Goal: Task Accomplishment & Management: Complete application form

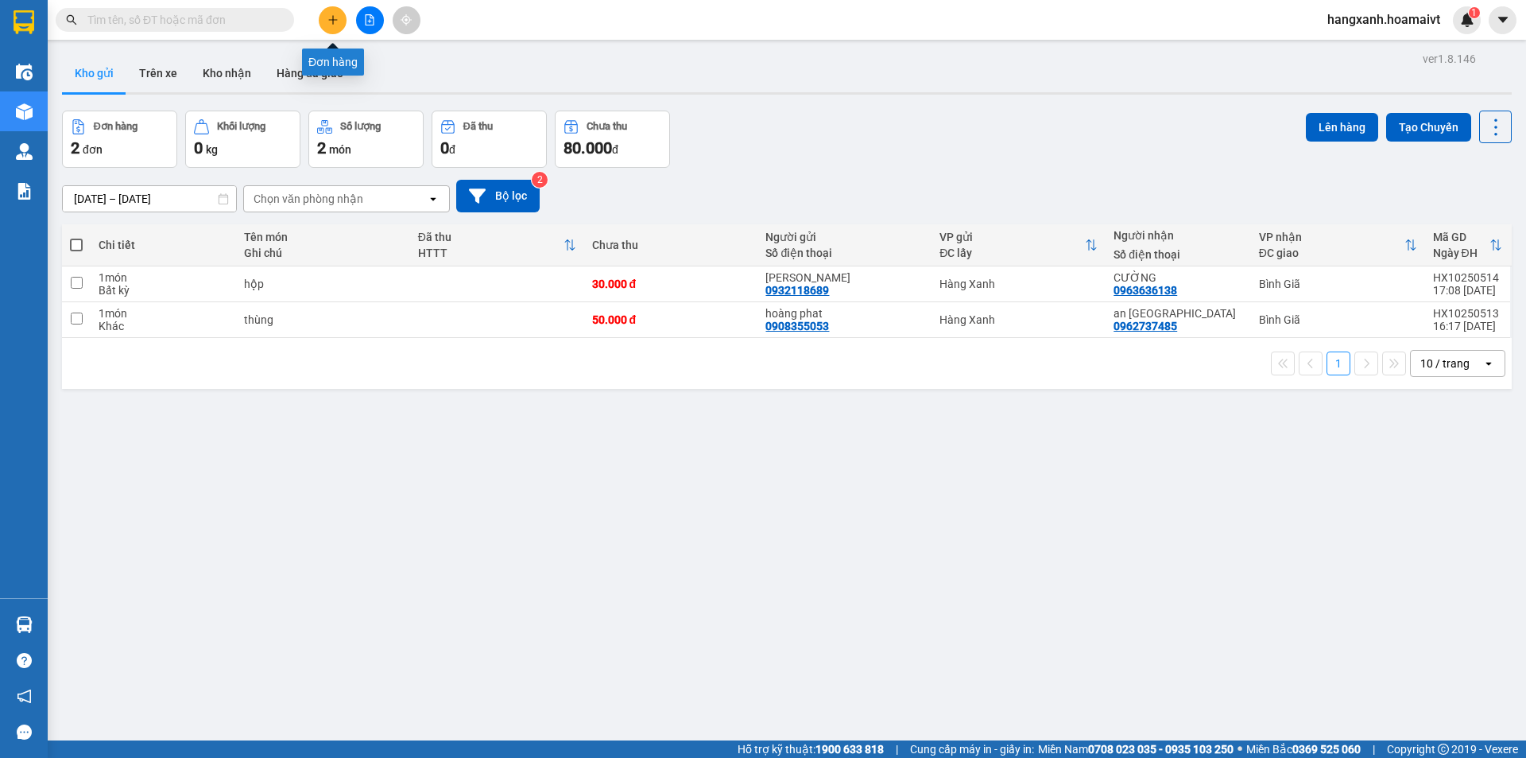
click at [339, 15] on button at bounding box center [333, 20] width 28 height 28
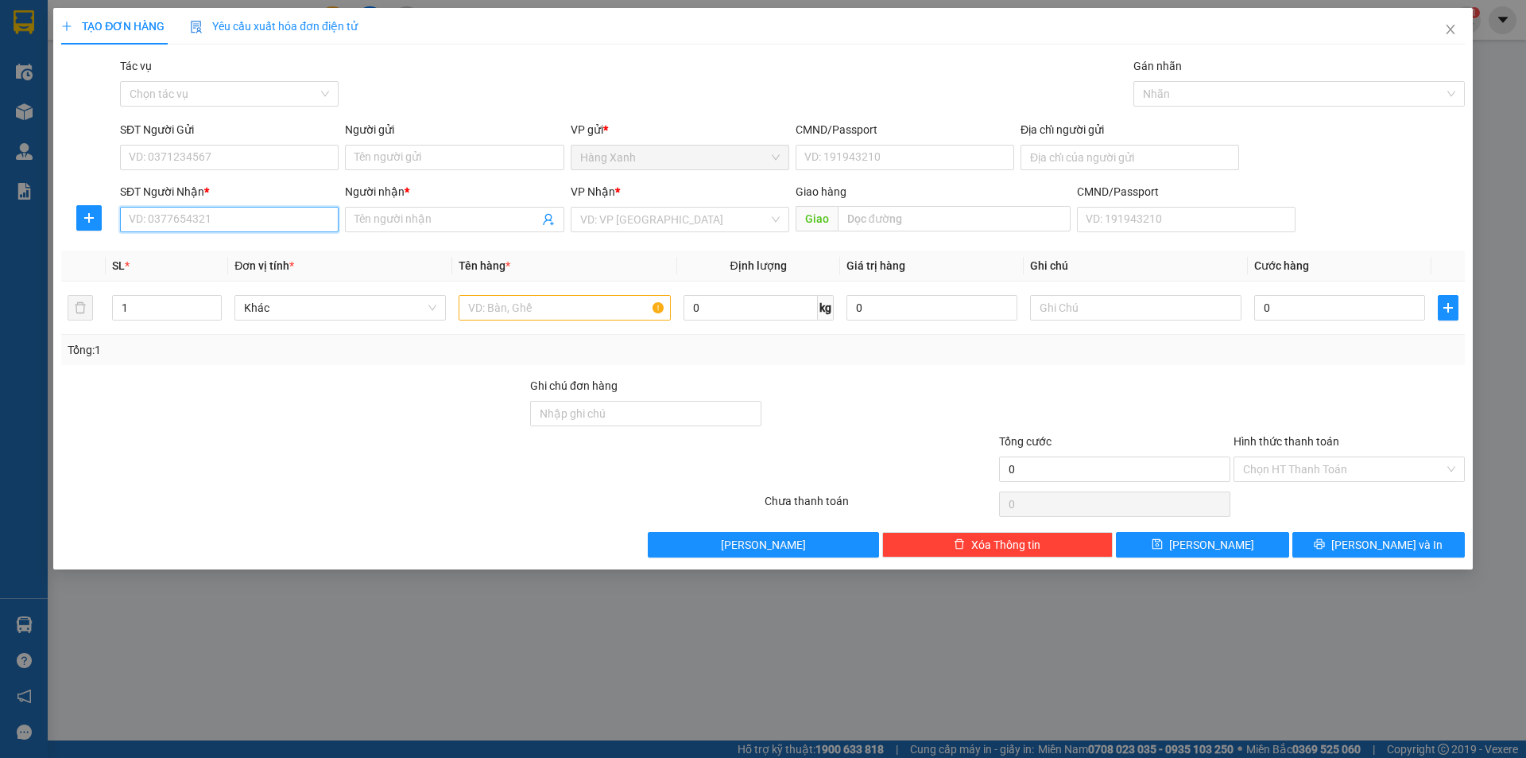
click at [188, 224] on input "SĐT Người Nhận *" at bounding box center [229, 219] width 219 height 25
drag, startPoint x: 188, startPoint y: 254, endPoint x: 199, endPoint y: 226, distance: 30.0
click at [188, 253] on div "0908778858 - xuan" at bounding box center [230, 250] width 200 height 17
type input "0908778858"
type input "xuan"
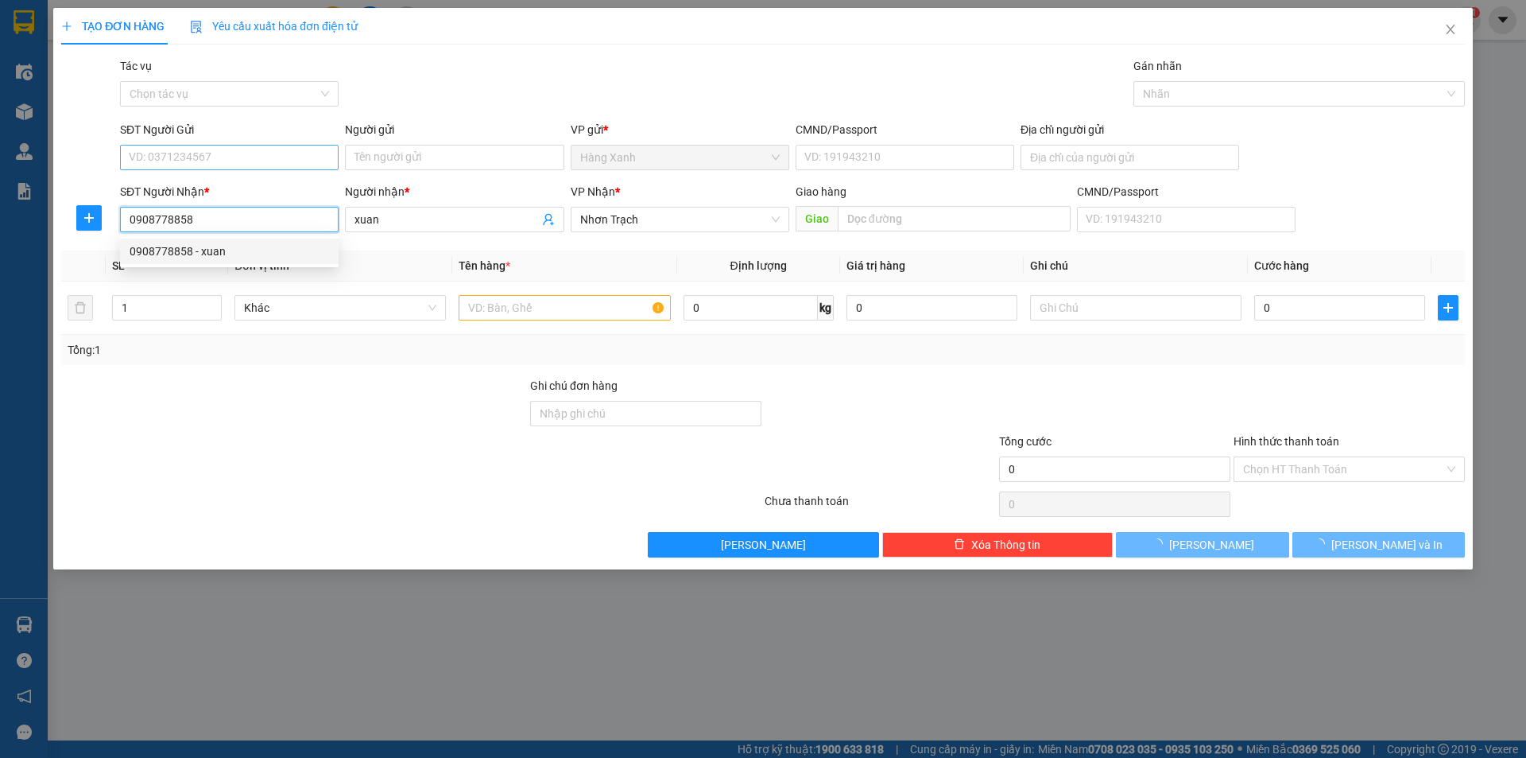
type input "0908778858"
click at [187, 159] on input "SĐT Người Gửi" at bounding box center [229, 157] width 219 height 25
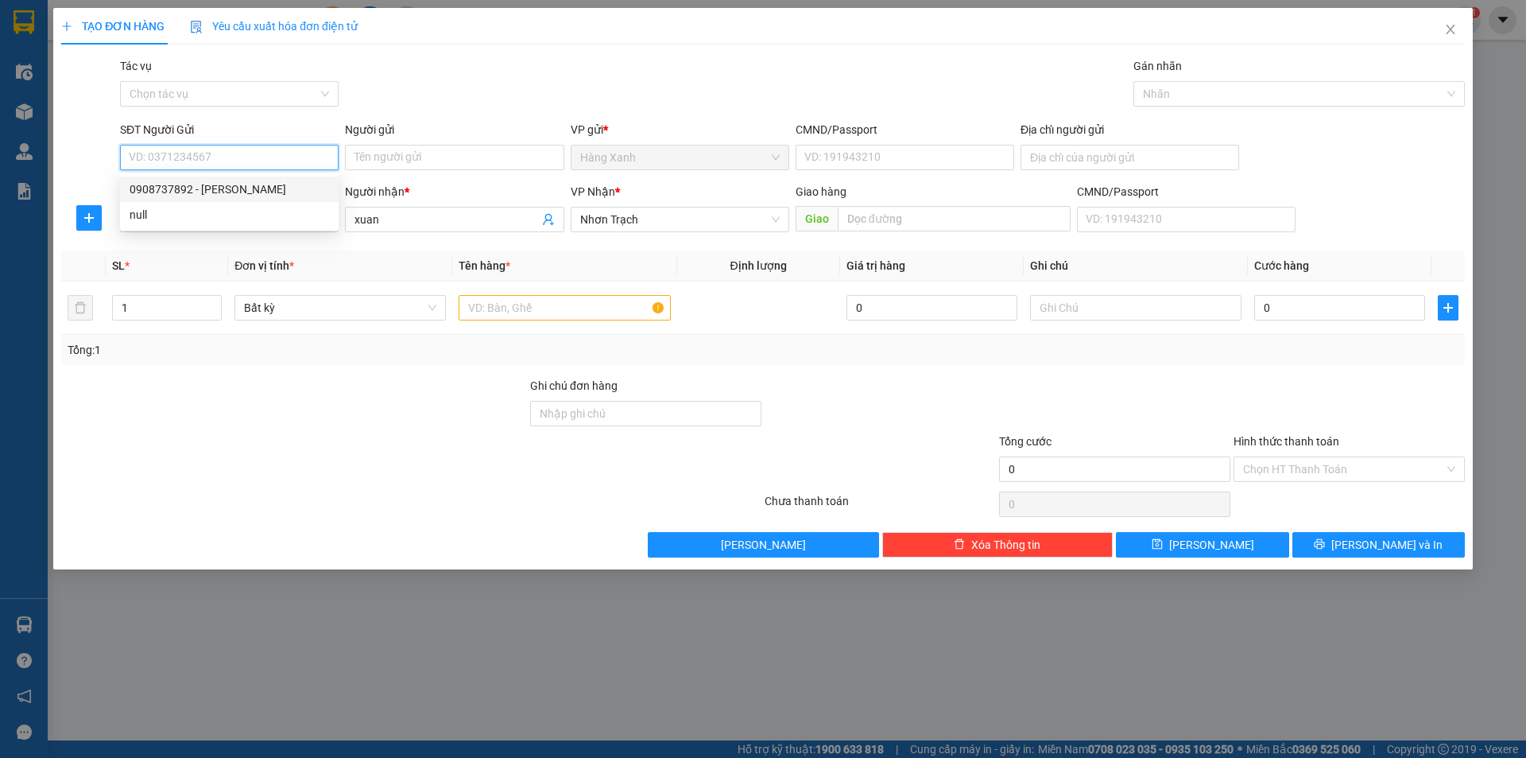
click at [181, 189] on div "0908737892 - [PERSON_NAME]" at bounding box center [230, 188] width 200 height 17
type input "0908737892"
type input "[PERSON_NAME]"
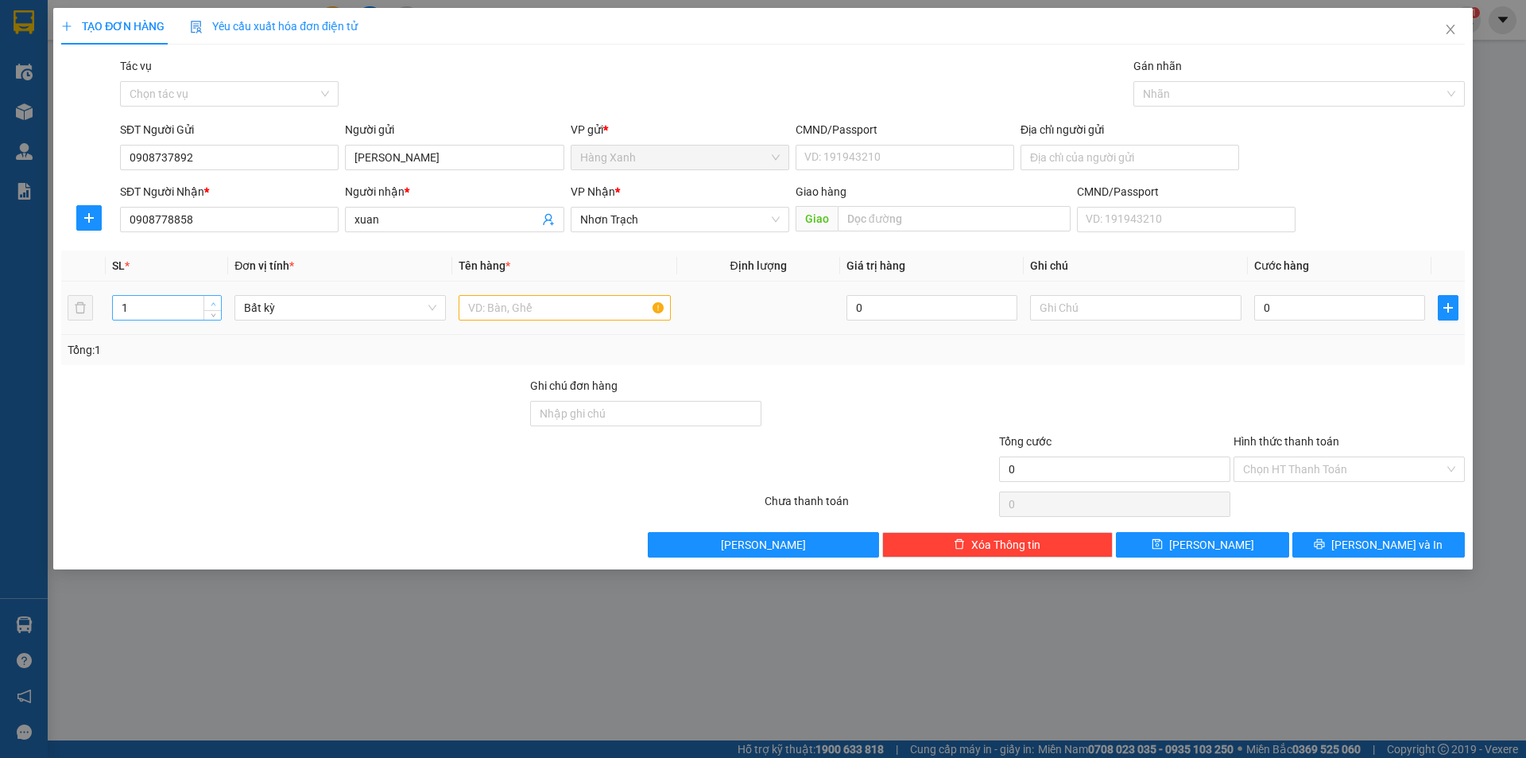
click at [211, 301] on icon "up" at bounding box center [214, 304] width 6 height 6
type input "2"
click at [482, 316] on input "text" at bounding box center [564, 307] width 211 height 25
type input "bao"
click at [1379, 313] on input "0" at bounding box center [1339, 307] width 171 height 25
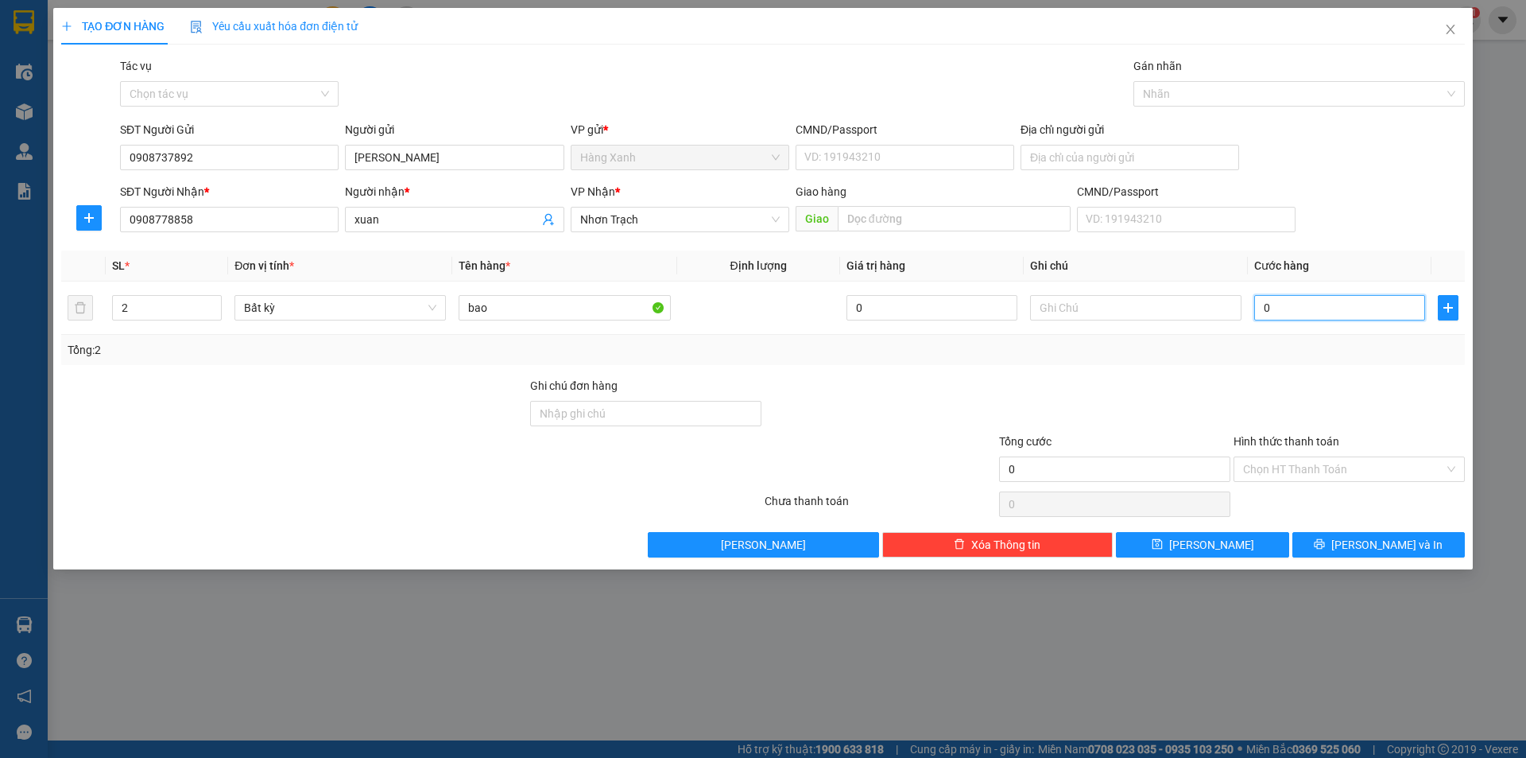
type input "1"
type input "10"
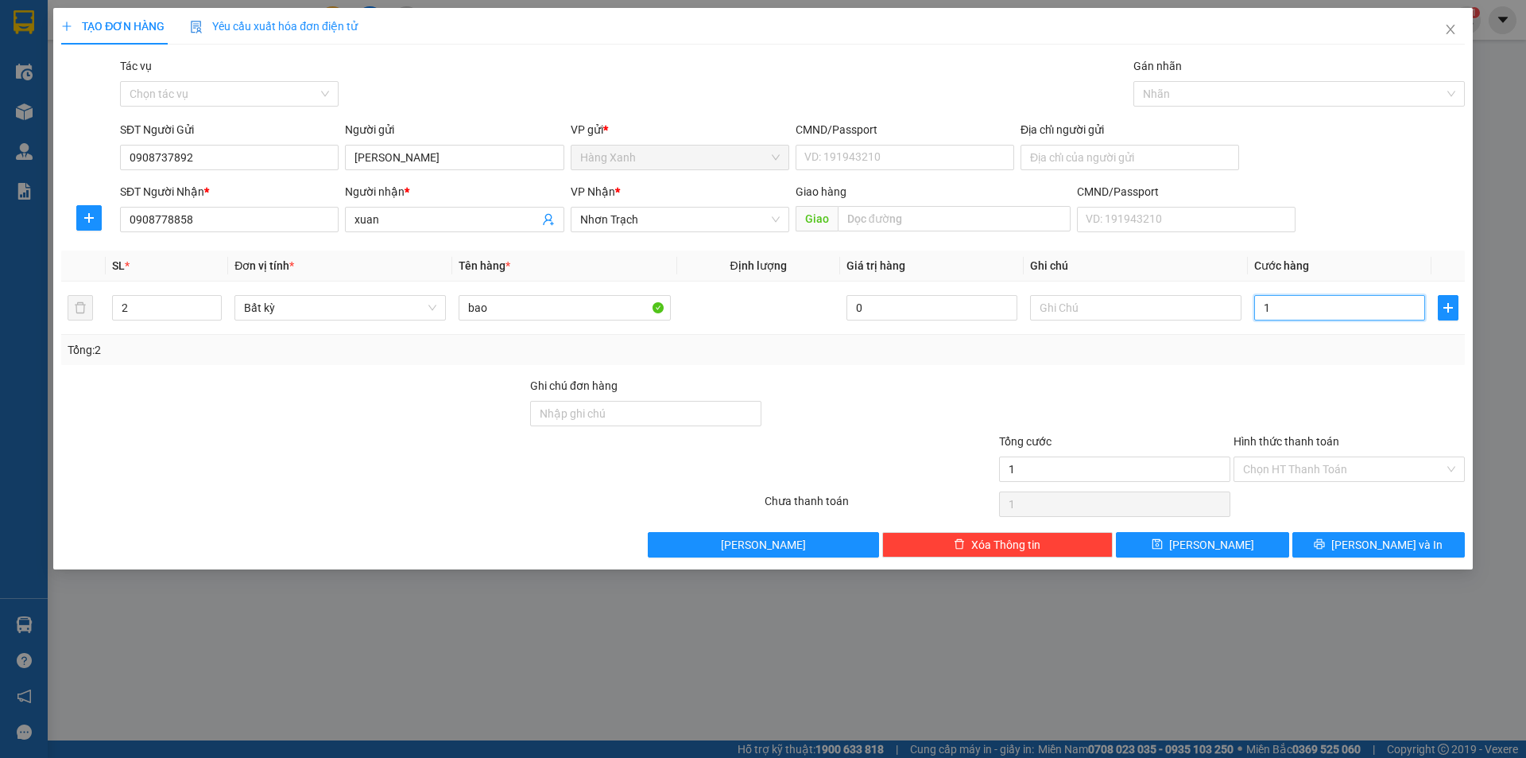
type input "10"
type input "100"
click at [1409, 537] on span "[PERSON_NAME] và In" at bounding box center [1387, 544] width 111 height 17
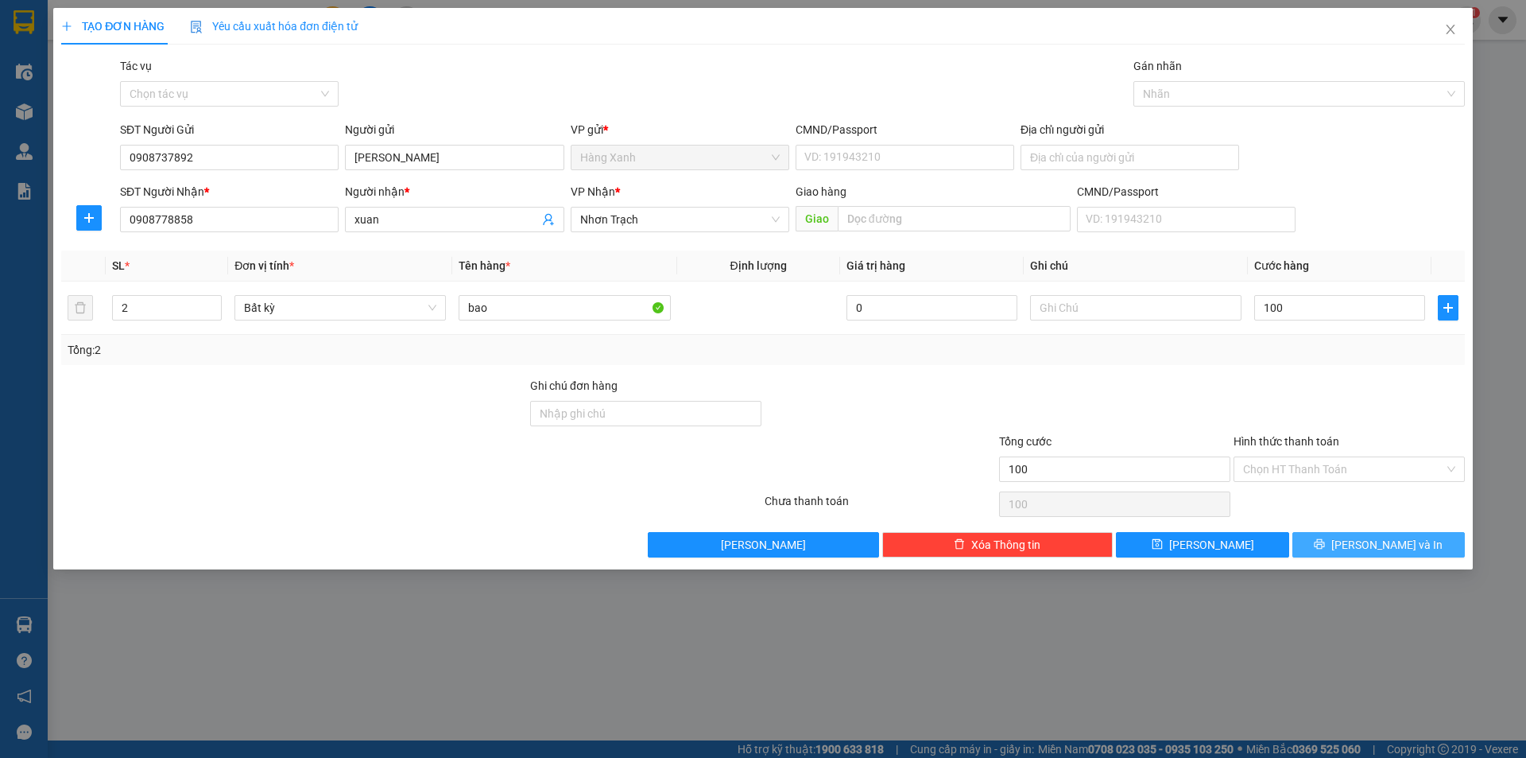
type input "100.000"
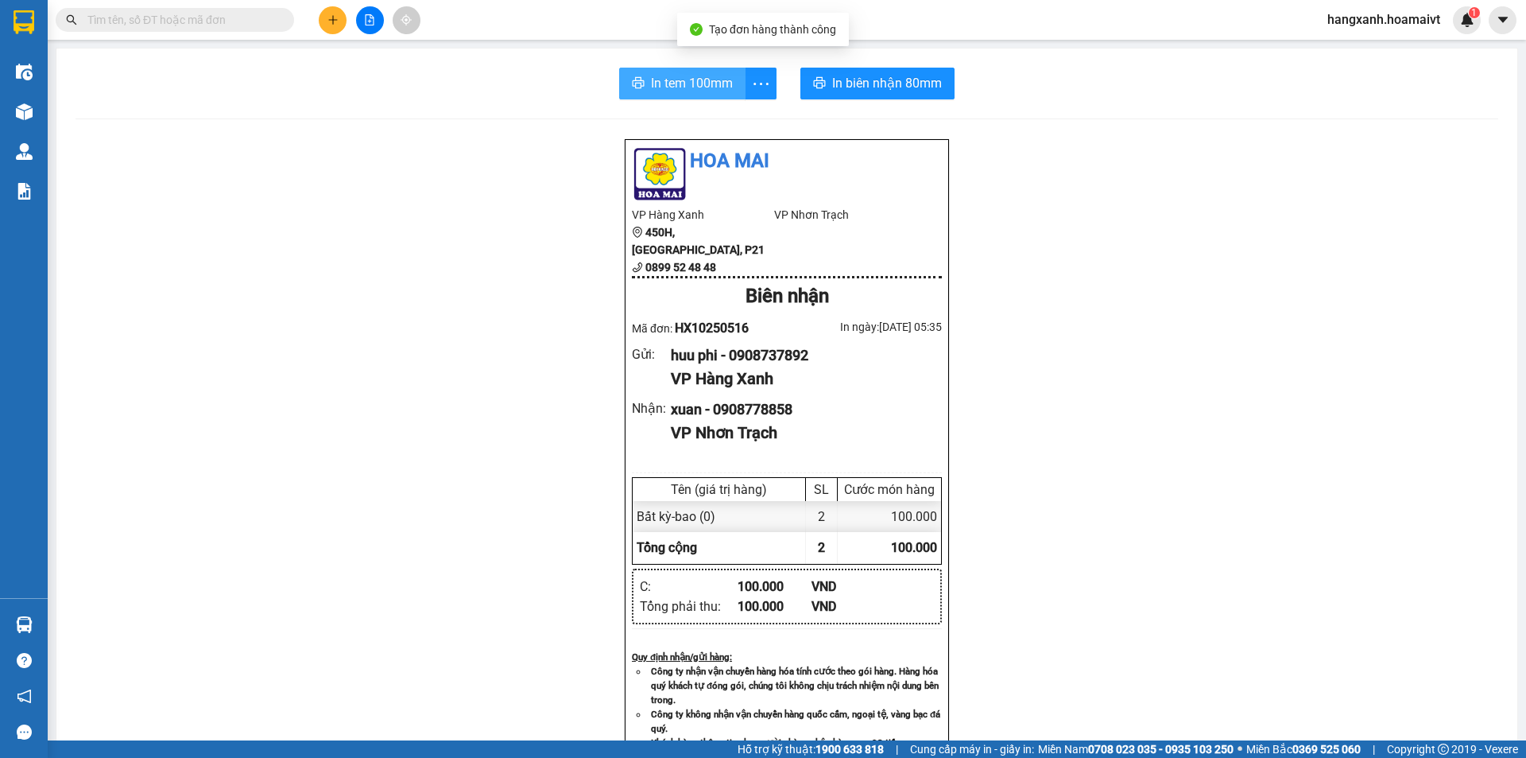
click at [692, 82] on span "In tem 100mm" at bounding box center [692, 83] width 82 height 20
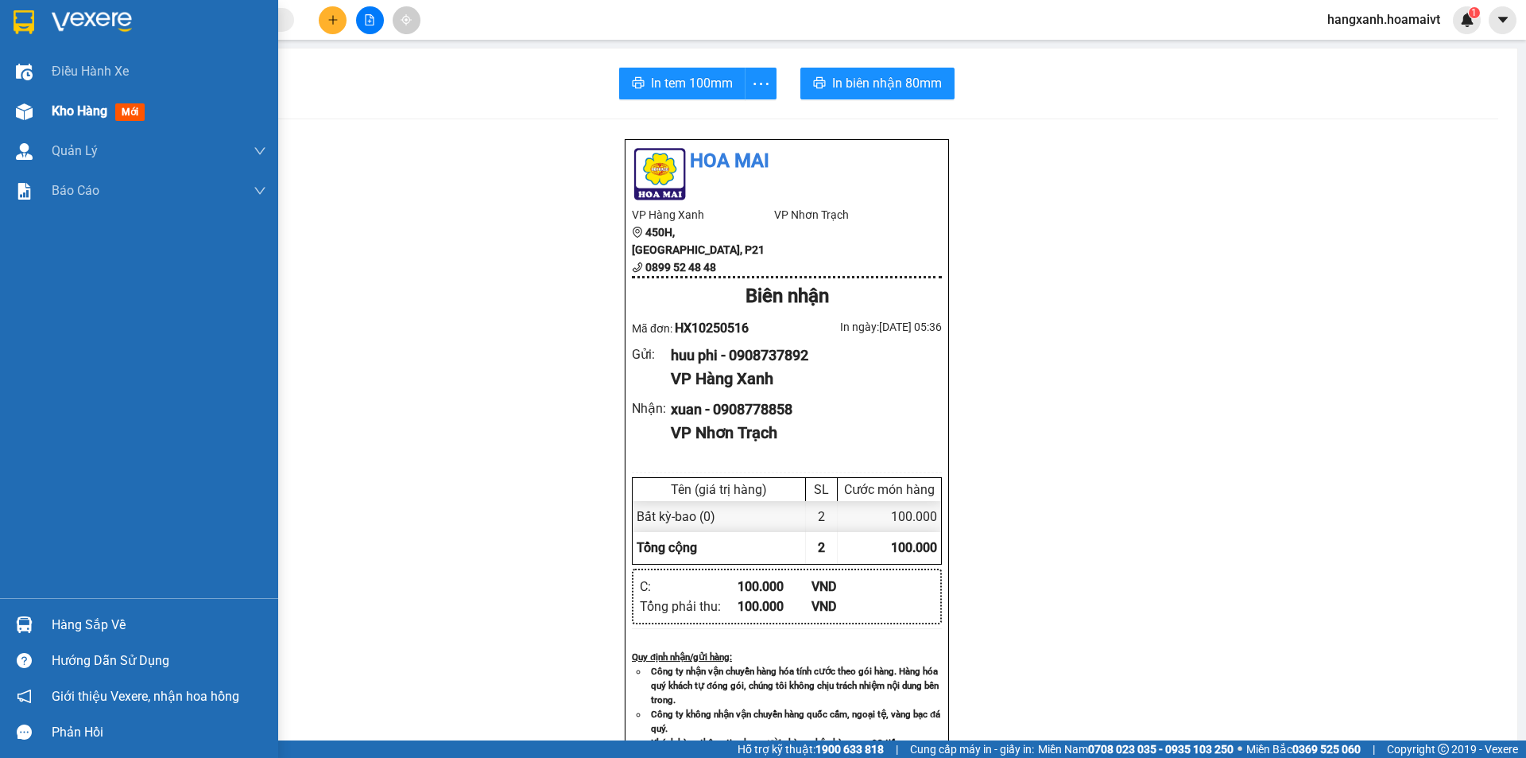
click at [120, 109] on span "mới" at bounding box center [129, 111] width 29 height 17
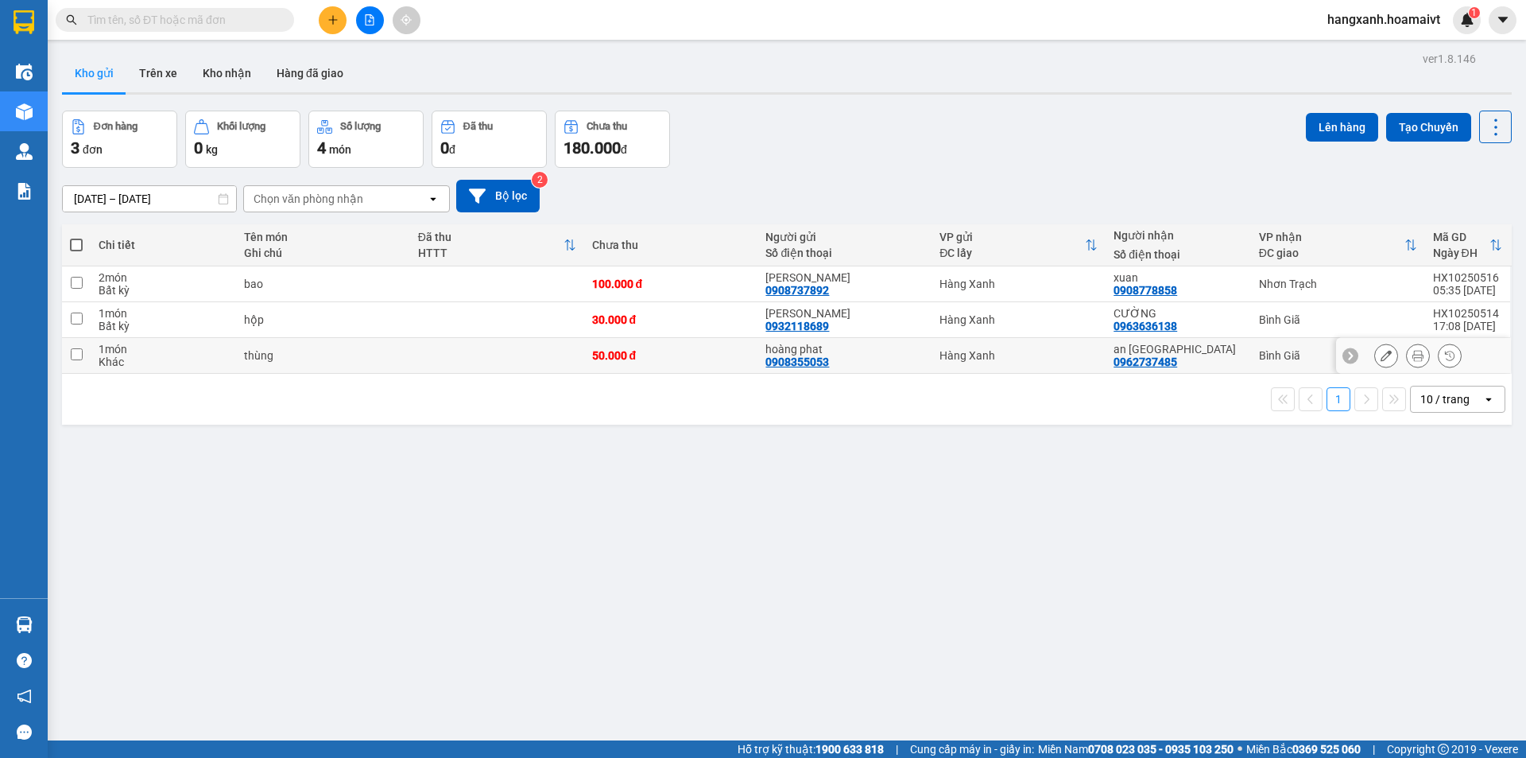
drag, startPoint x: 1206, startPoint y: 366, endPoint x: 1208, endPoint y: 344, distance: 21.6
click at [1206, 363] on div "an [GEOGRAPHIC_DATA] 0962737485" at bounding box center [1178, 355] width 129 height 25
checkbox input "true"
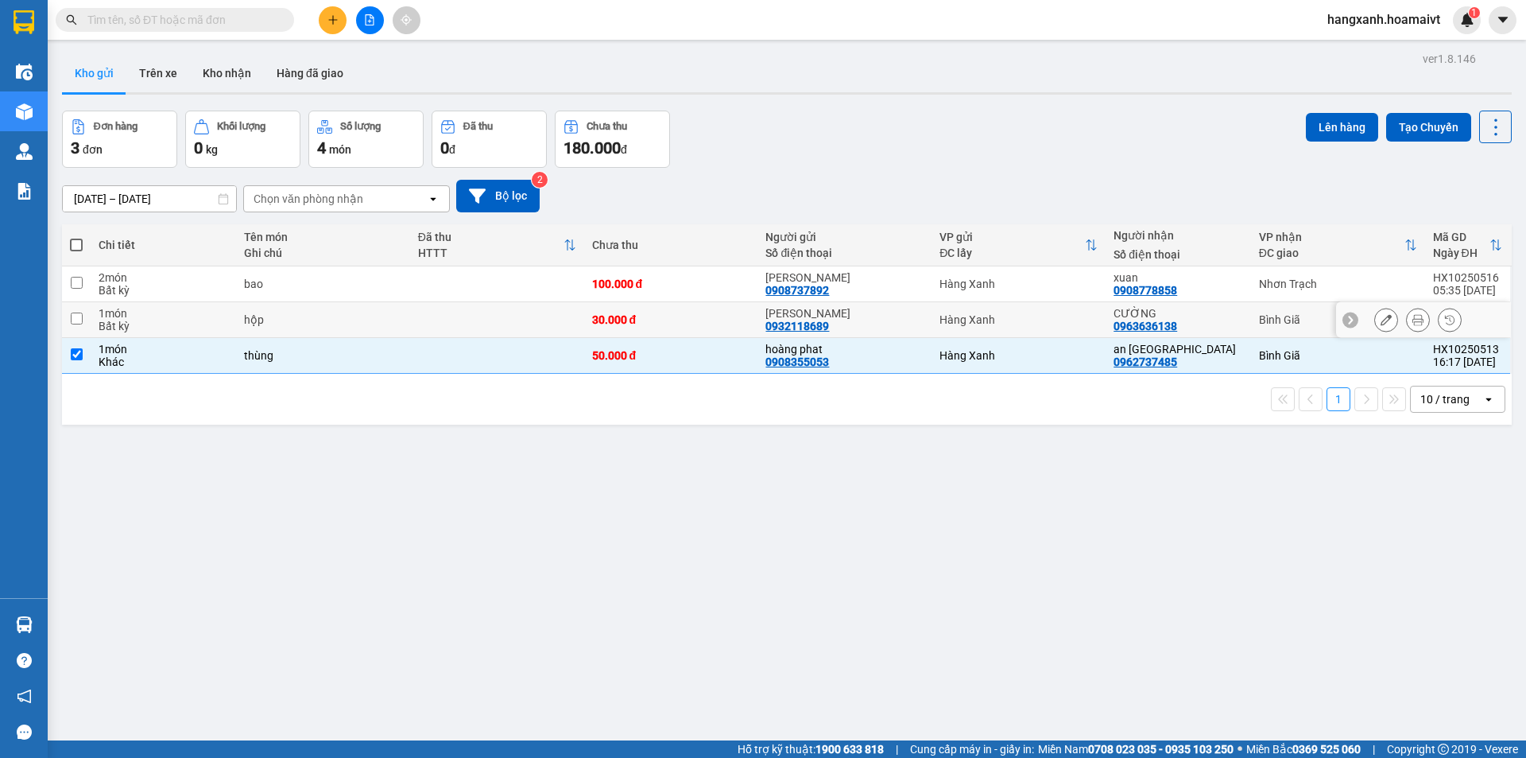
drag, startPoint x: 1217, startPoint y: 317, endPoint x: 1227, endPoint y: 317, distance: 10.3
click at [1221, 317] on div "CƯỜNG" at bounding box center [1178, 313] width 129 height 13
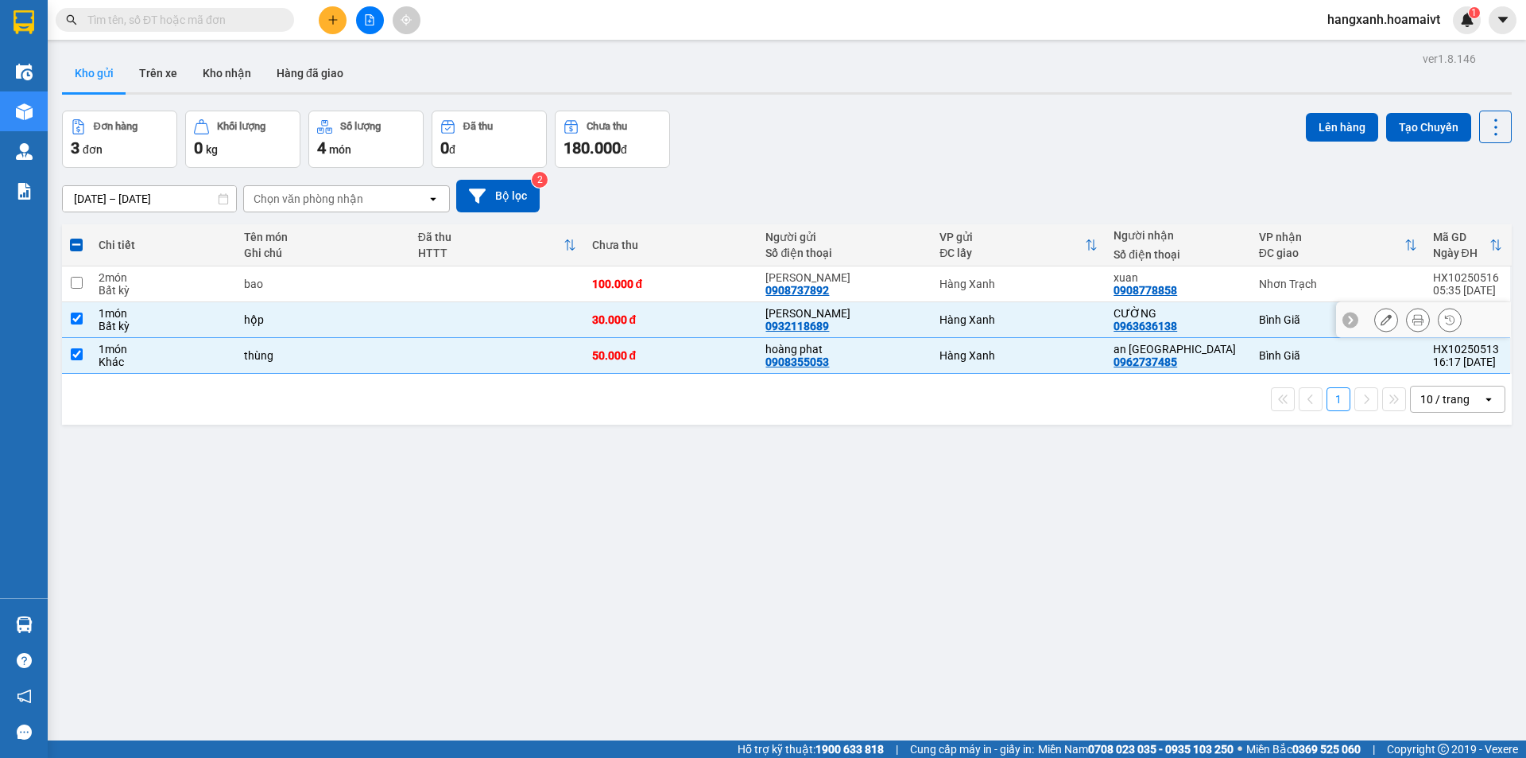
checkbox input "true"
click at [1324, 121] on button "Lên hàng" at bounding box center [1342, 127] width 72 height 29
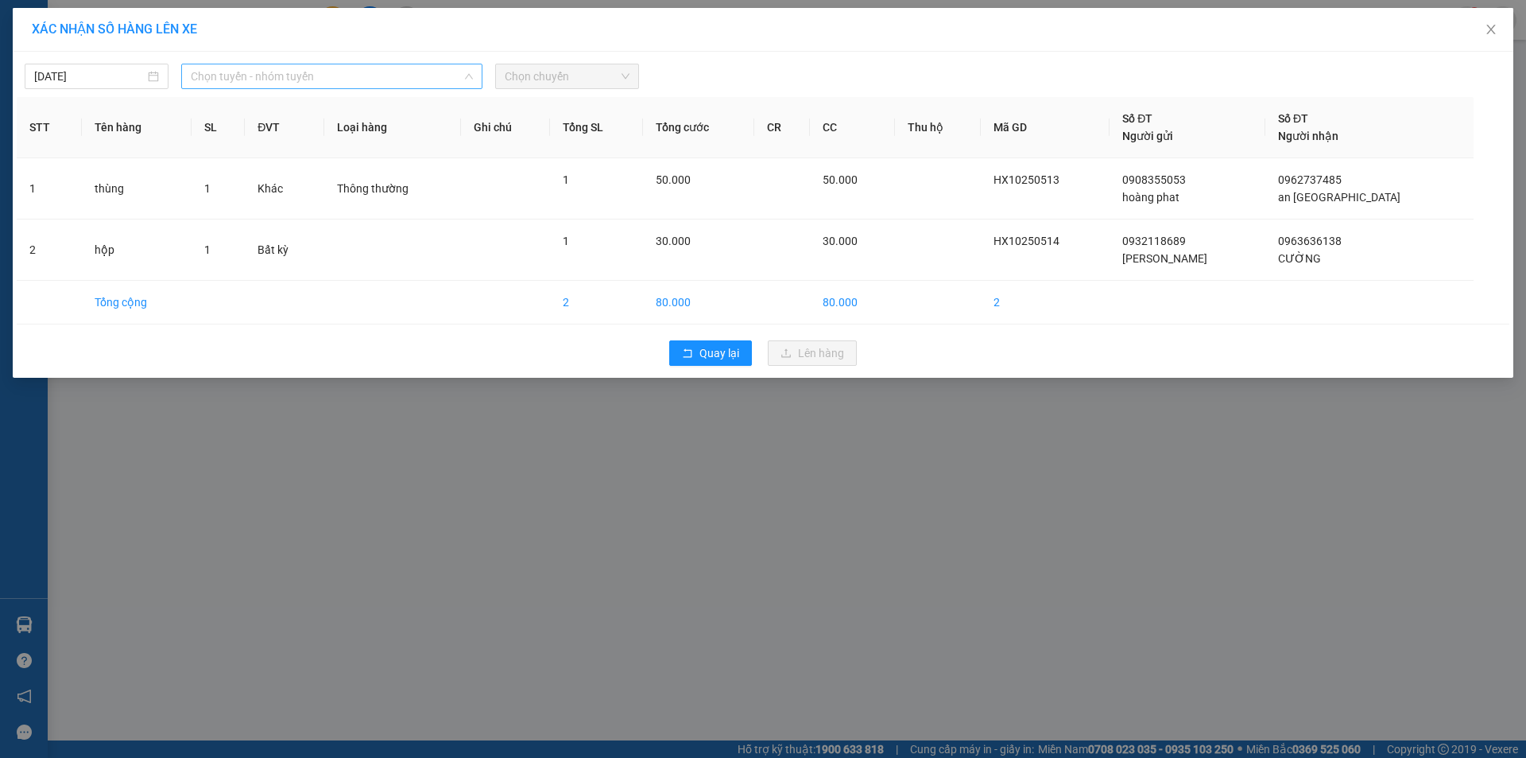
click at [200, 72] on span "Chọn tuyến - nhóm tuyến" at bounding box center [332, 76] width 282 height 24
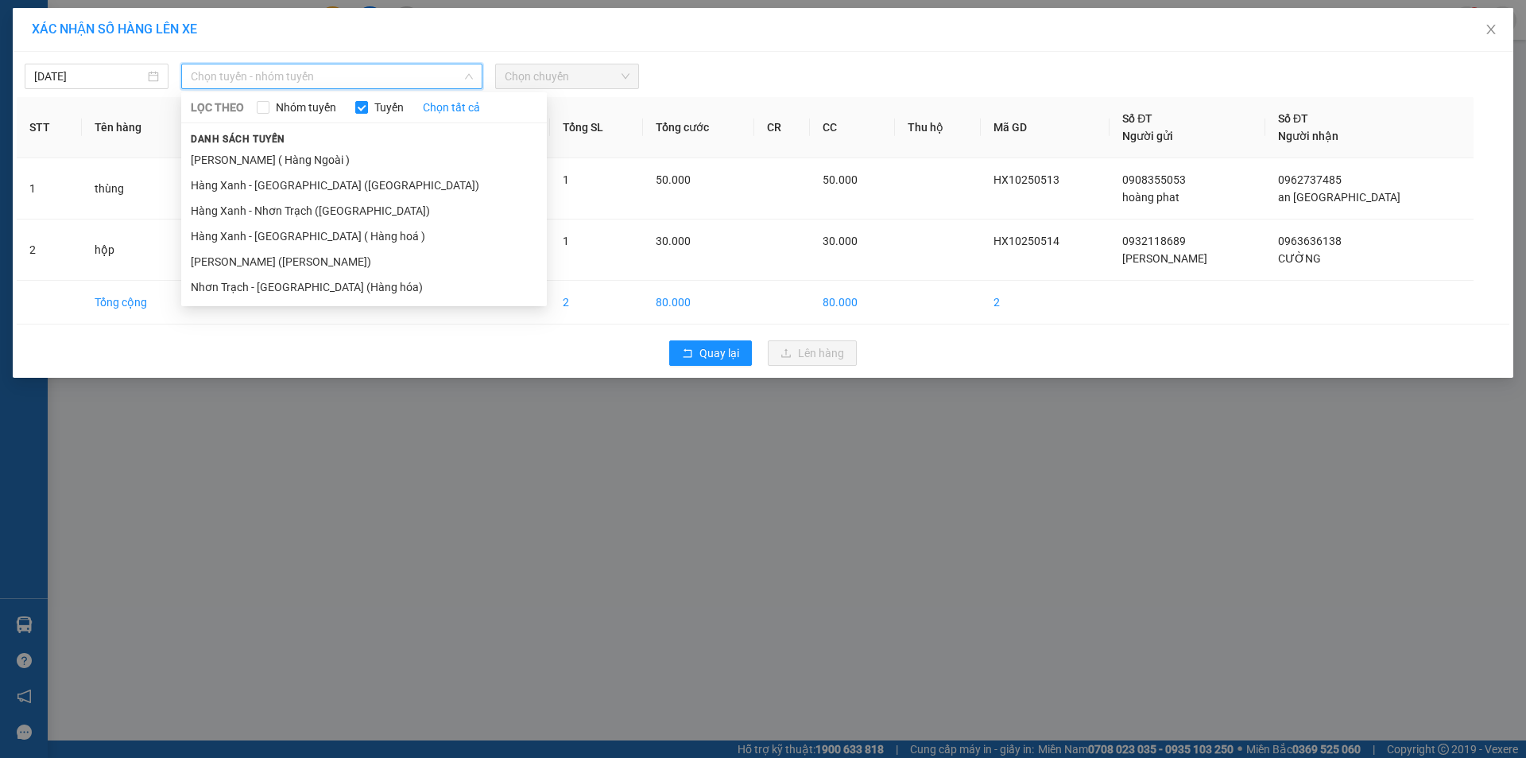
drag, startPoint x: 328, startPoint y: 262, endPoint x: 538, endPoint y: 91, distance: 270.8
click at [330, 259] on li "[PERSON_NAME] ([PERSON_NAME])" at bounding box center [364, 261] width 366 height 25
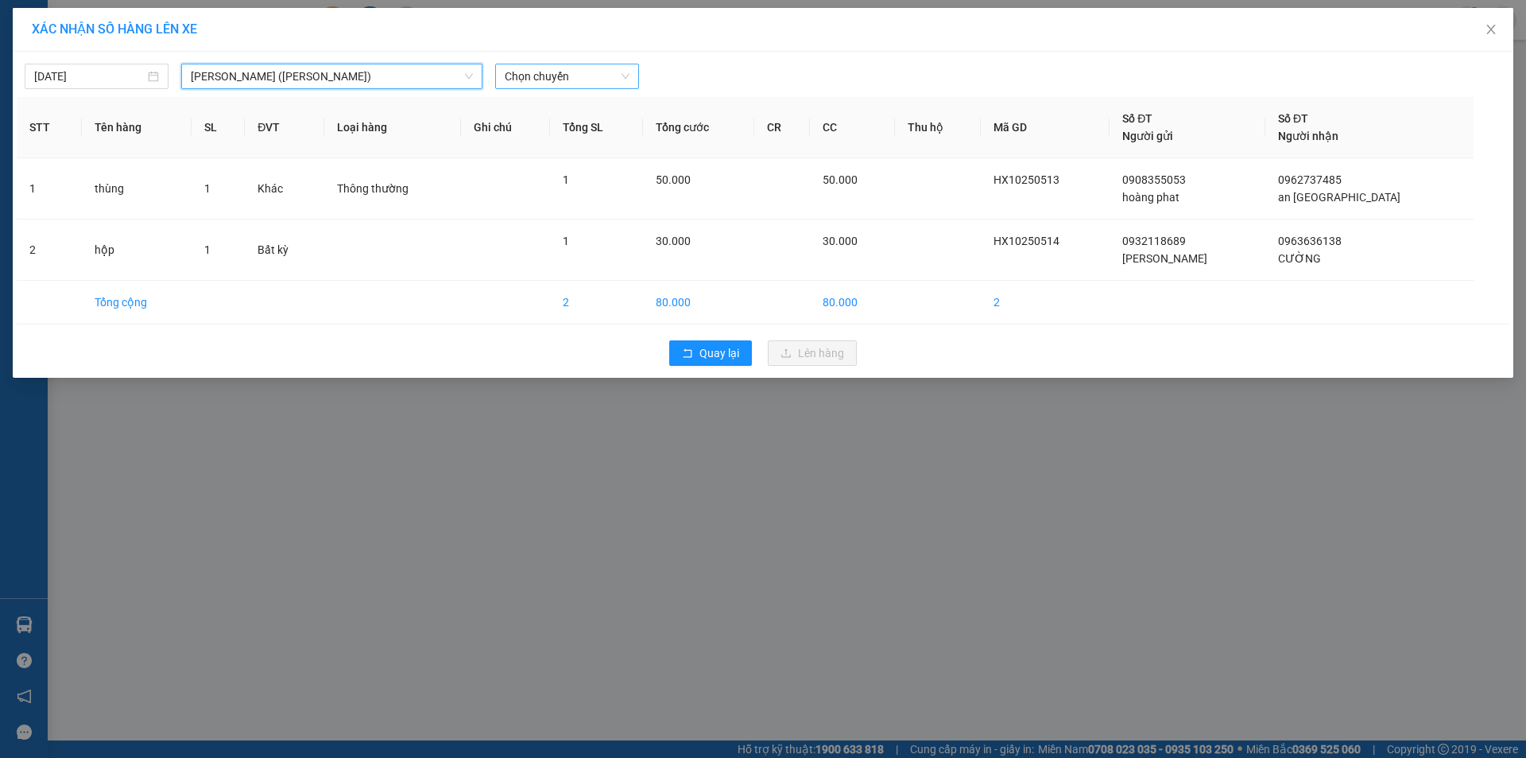
drag, startPoint x: 571, startPoint y: 68, endPoint x: 570, endPoint y: 84, distance: 16.7
click at [571, 79] on span "Chọn chuyến" at bounding box center [567, 76] width 125 height 24
type input "0540"
click at [582, 138] on div "Thêm chuyến " 05:40 "" at bounding box center [579, 134] width 169 height 27
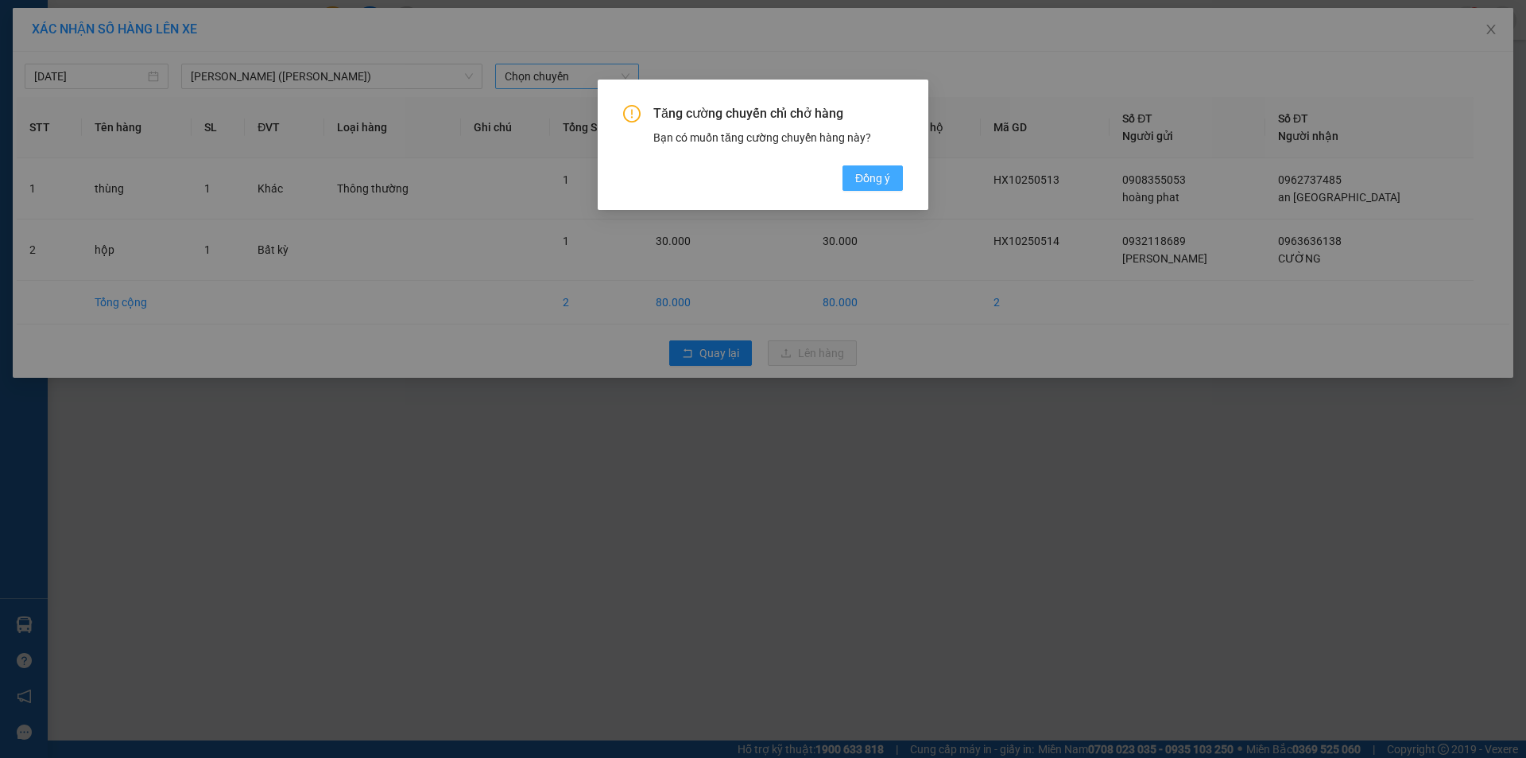
click at [879, 177] on span "Đồng ý" at bounding box center [872, 177] width 35 height 17
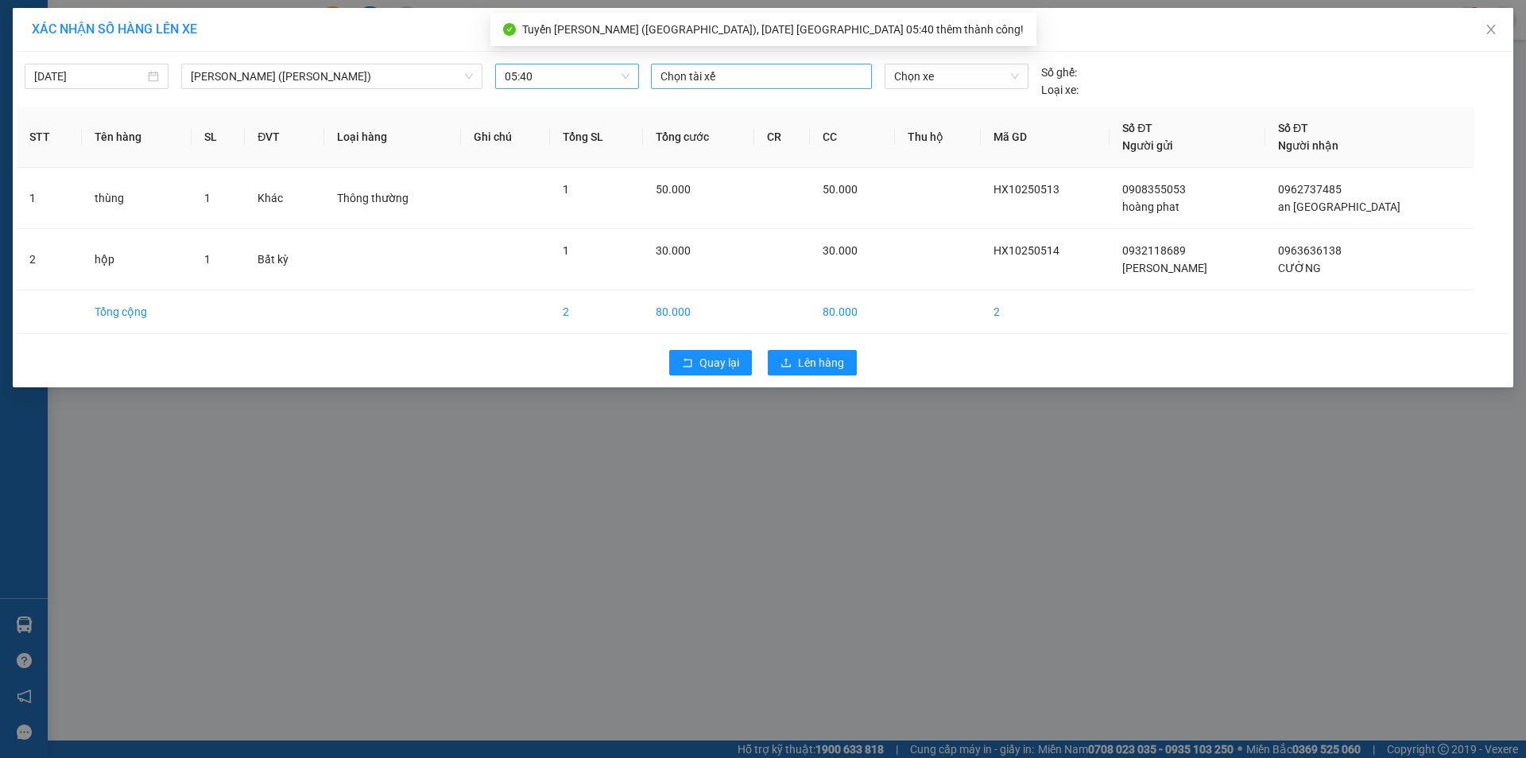
click at [743, 74] on div at bounding box center [761, 76] width 213 height 19
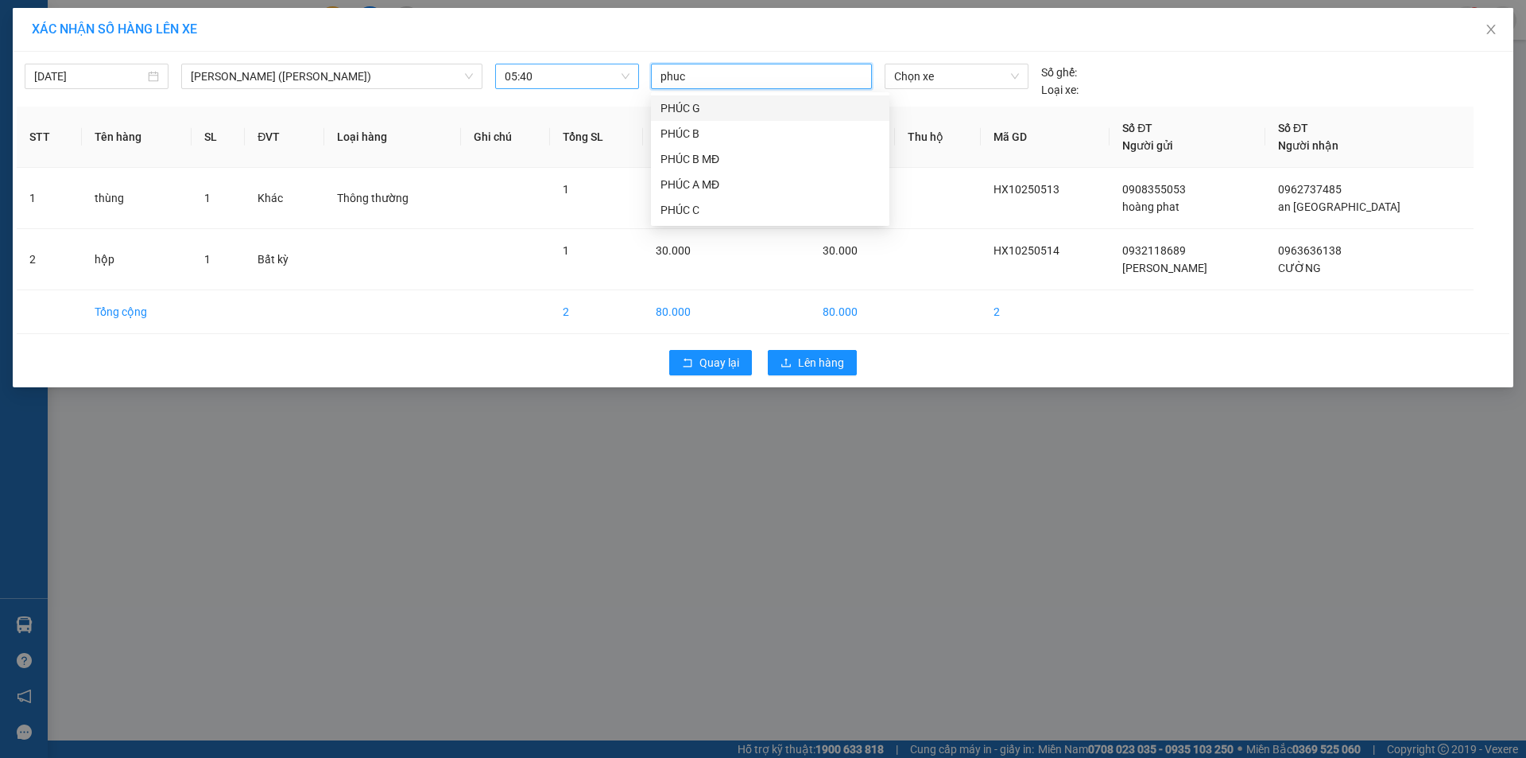
type input "phuc a"
click at [727, 100] on div "PHÚC A MĐ" at bounding box center [770, 107] width 219 height 17
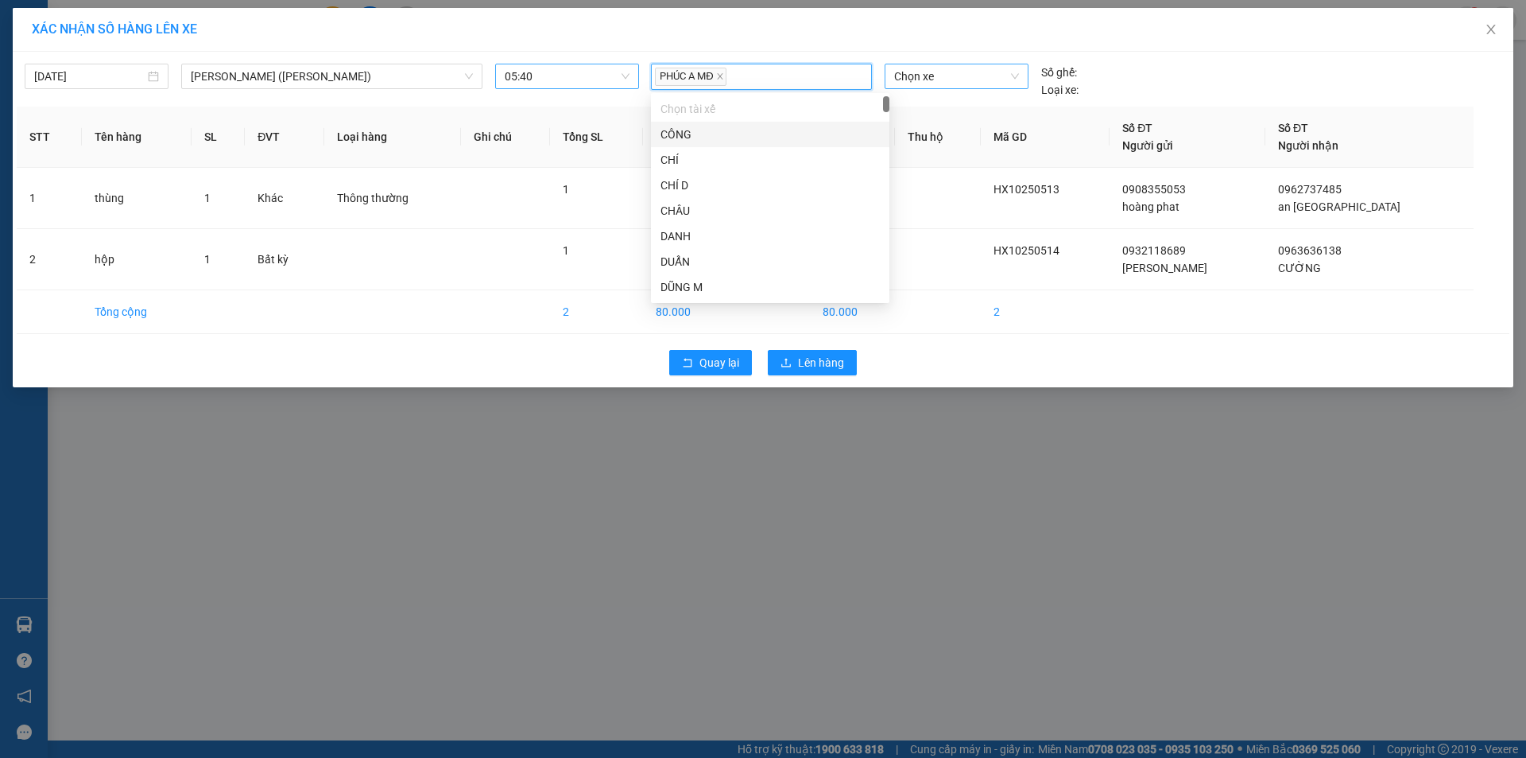
click at [967, 70] on span "Chọn xe" at bounding box center [956, 76] width 124 height 24
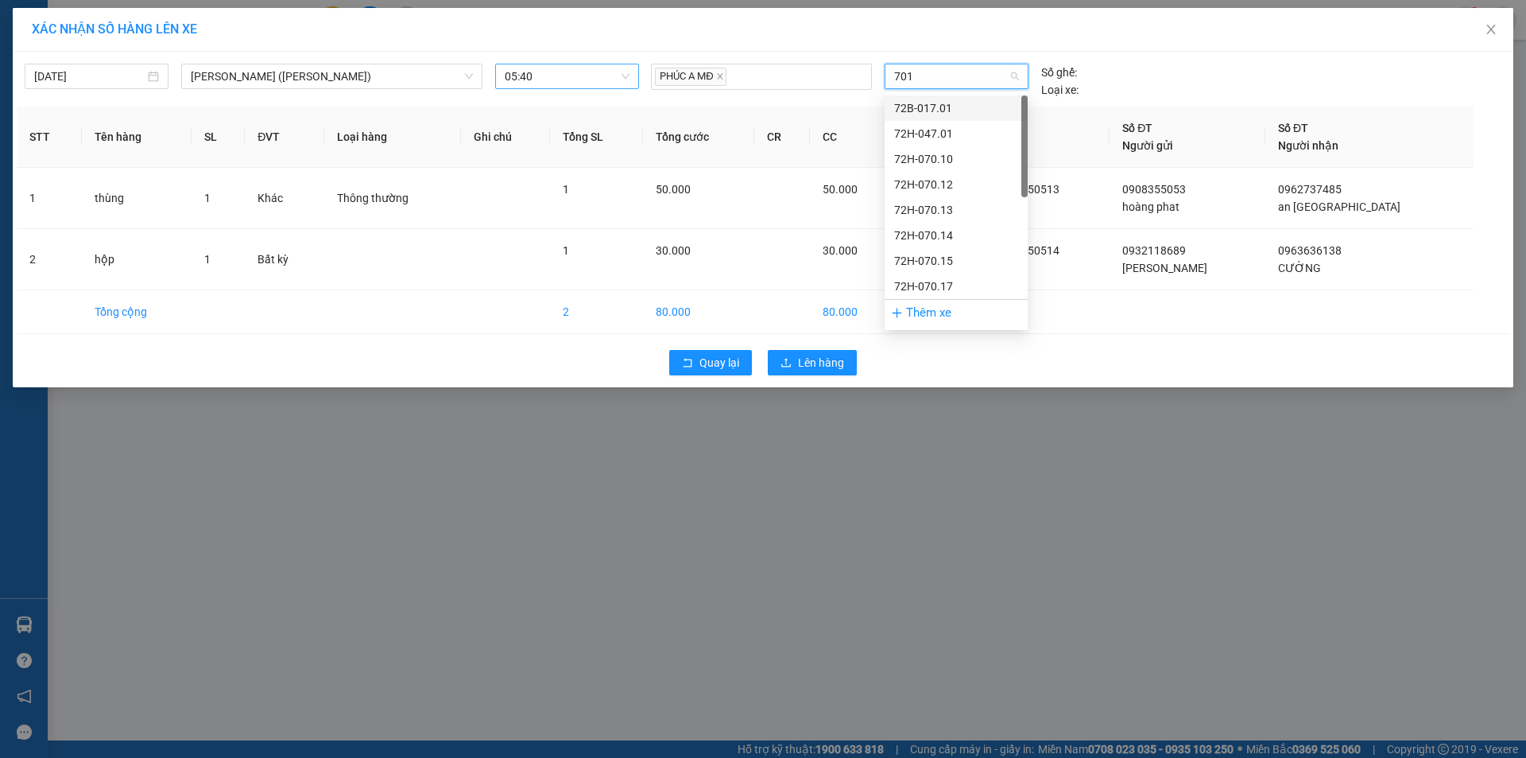
type input "7017"
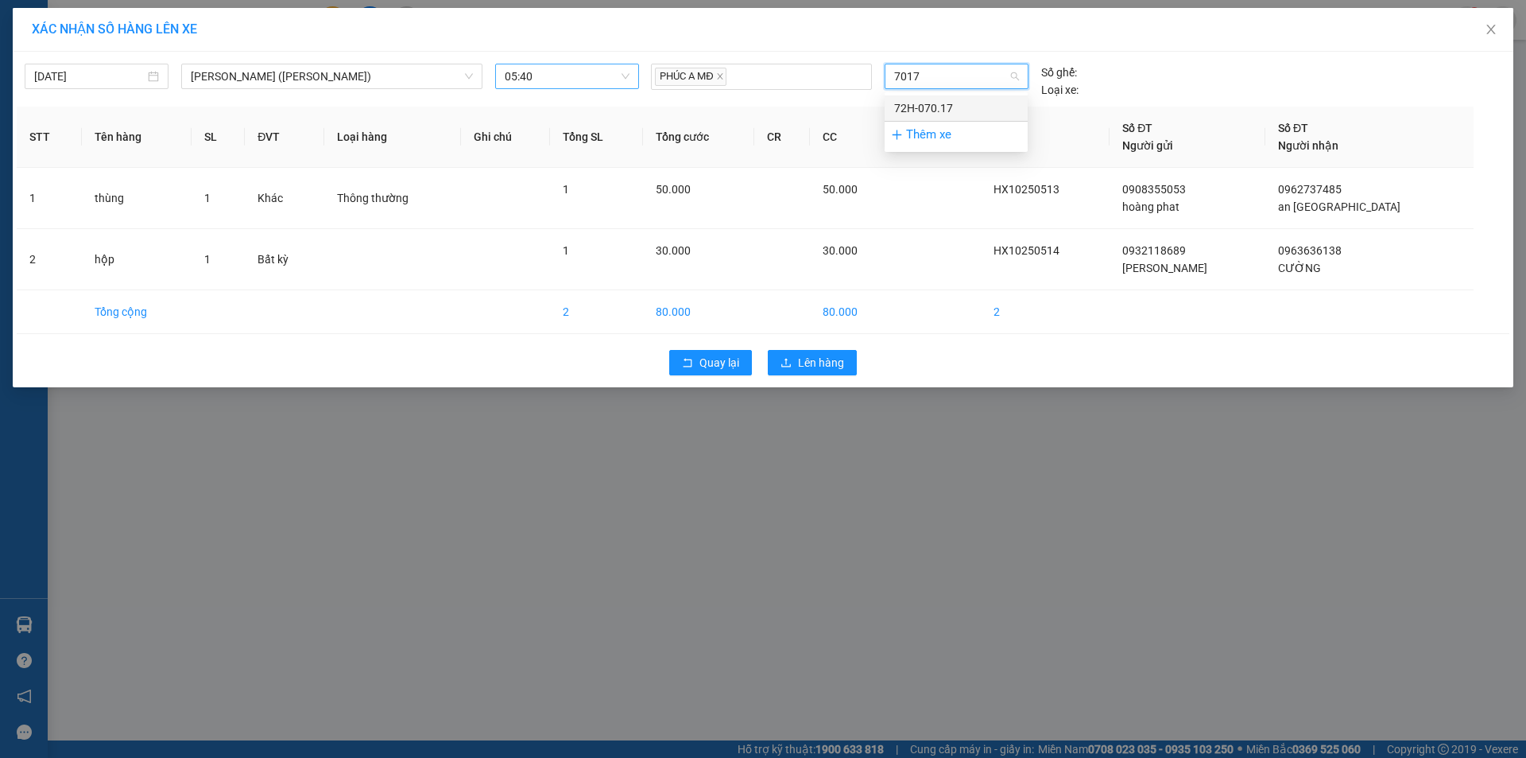
click at [959, 108] on div "72H-070.17" at bounding box center [956, 107] width 124 height 17
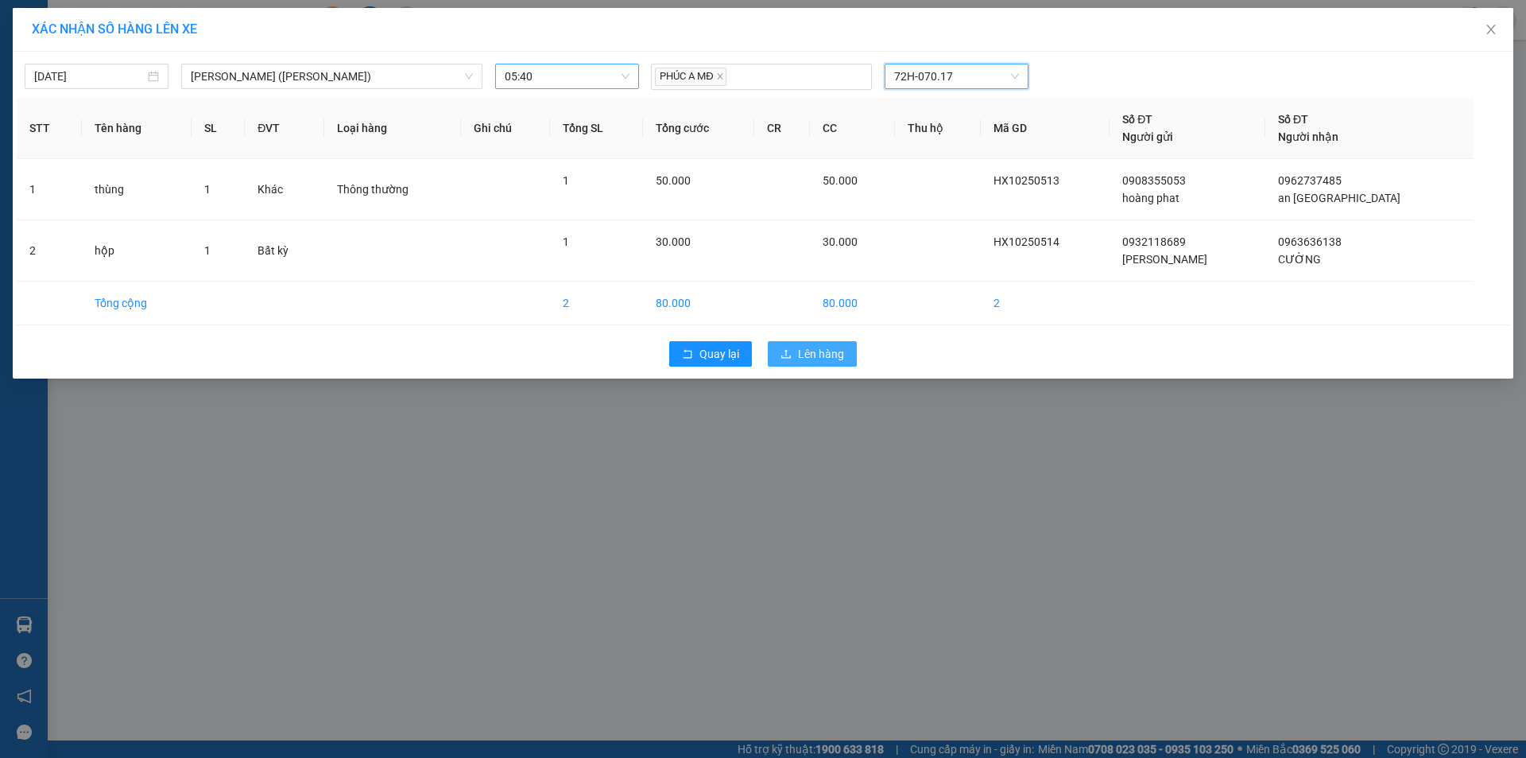
drag, startPoint x: 819, startPoint y: 354, endPoint x: 853, endPoint y: 422, distance: 76.4
click at [821, 361] on span "Lên hàng" at bounding box center [821, 353] width 46 height 17
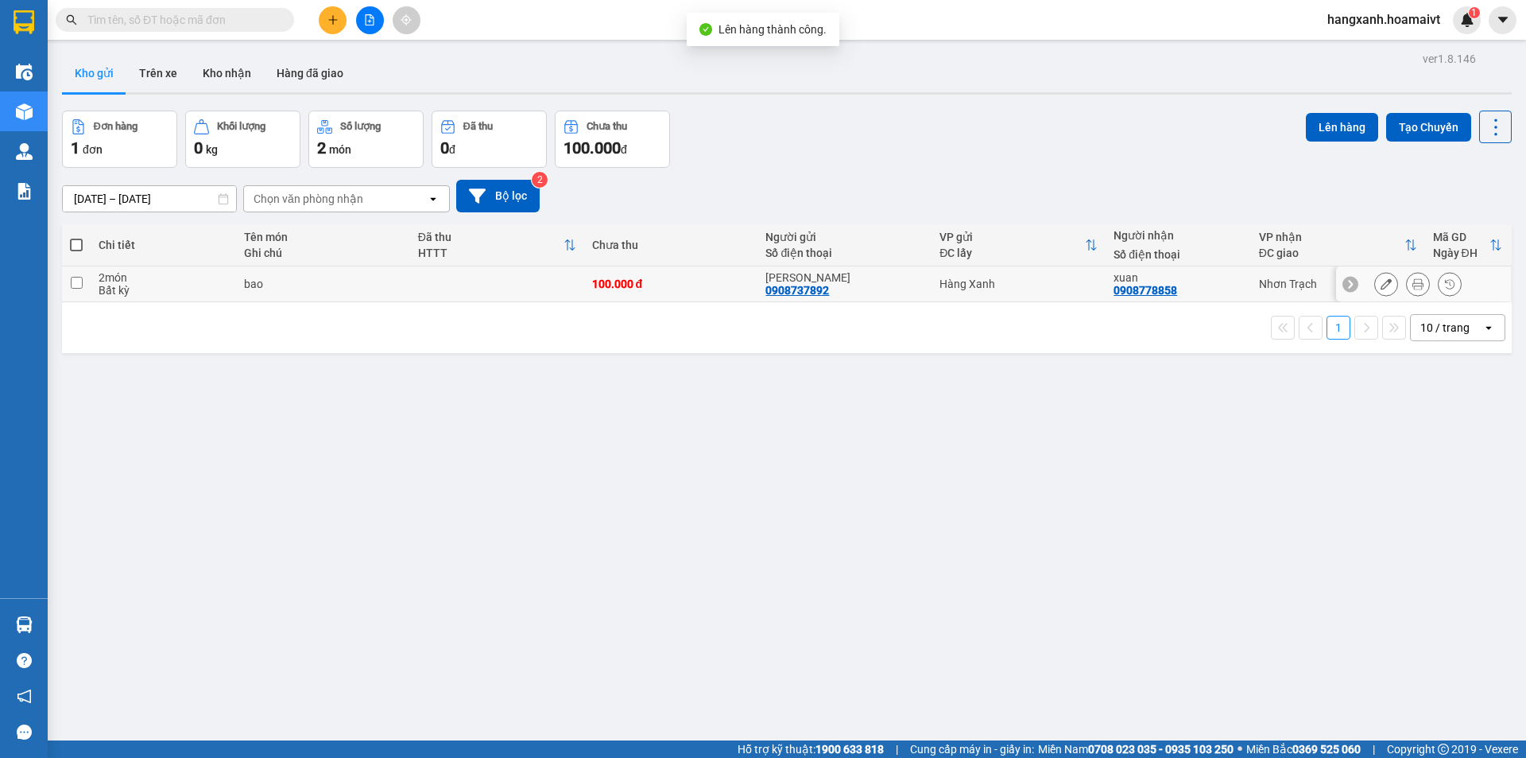
click at [1413, 284] on icon at bounding box center [1418, 283] width 11 height 11
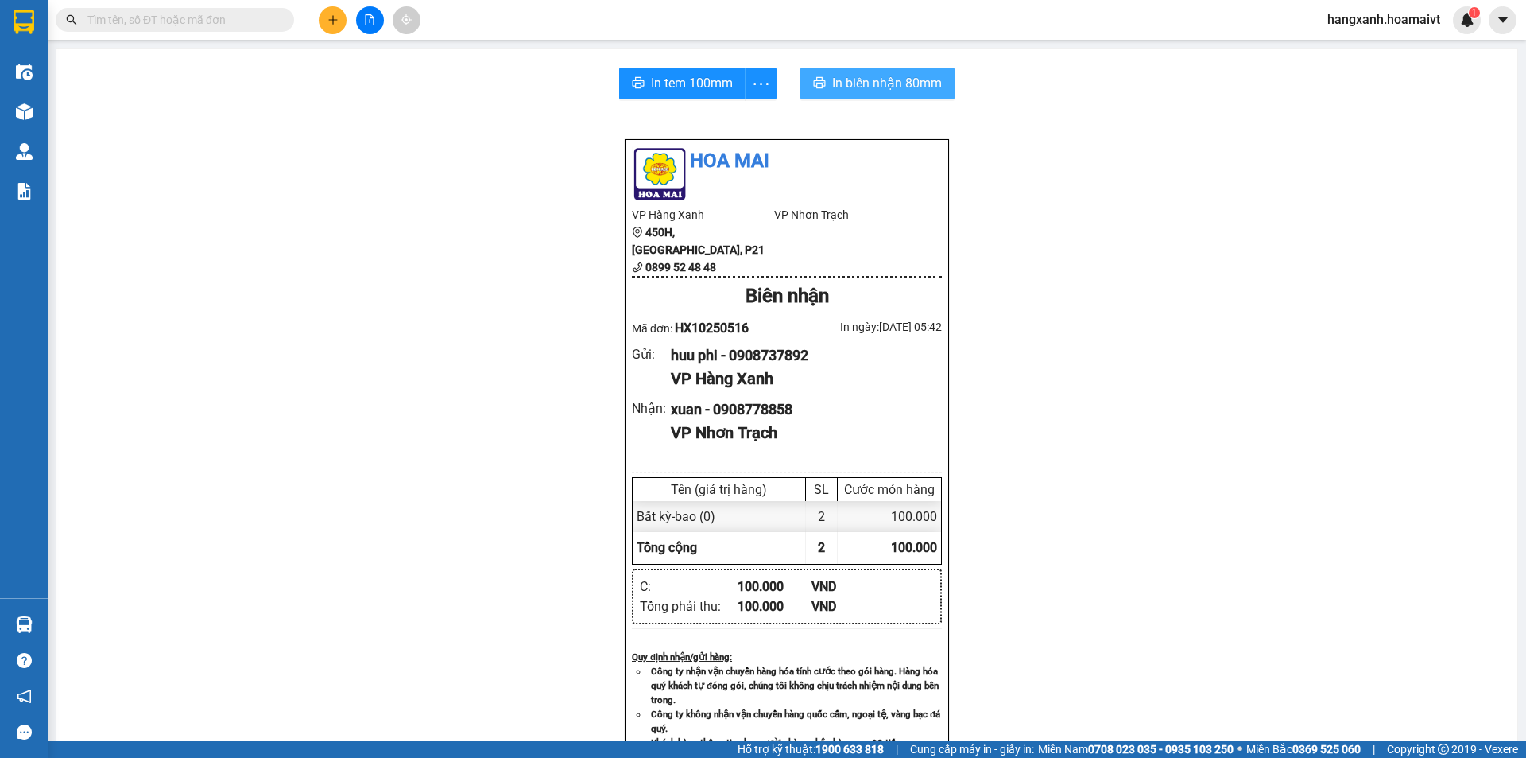
click at [851, 79] on span "In biên nhận 80mm" at bounding box center [887, 83] width 110 height 20
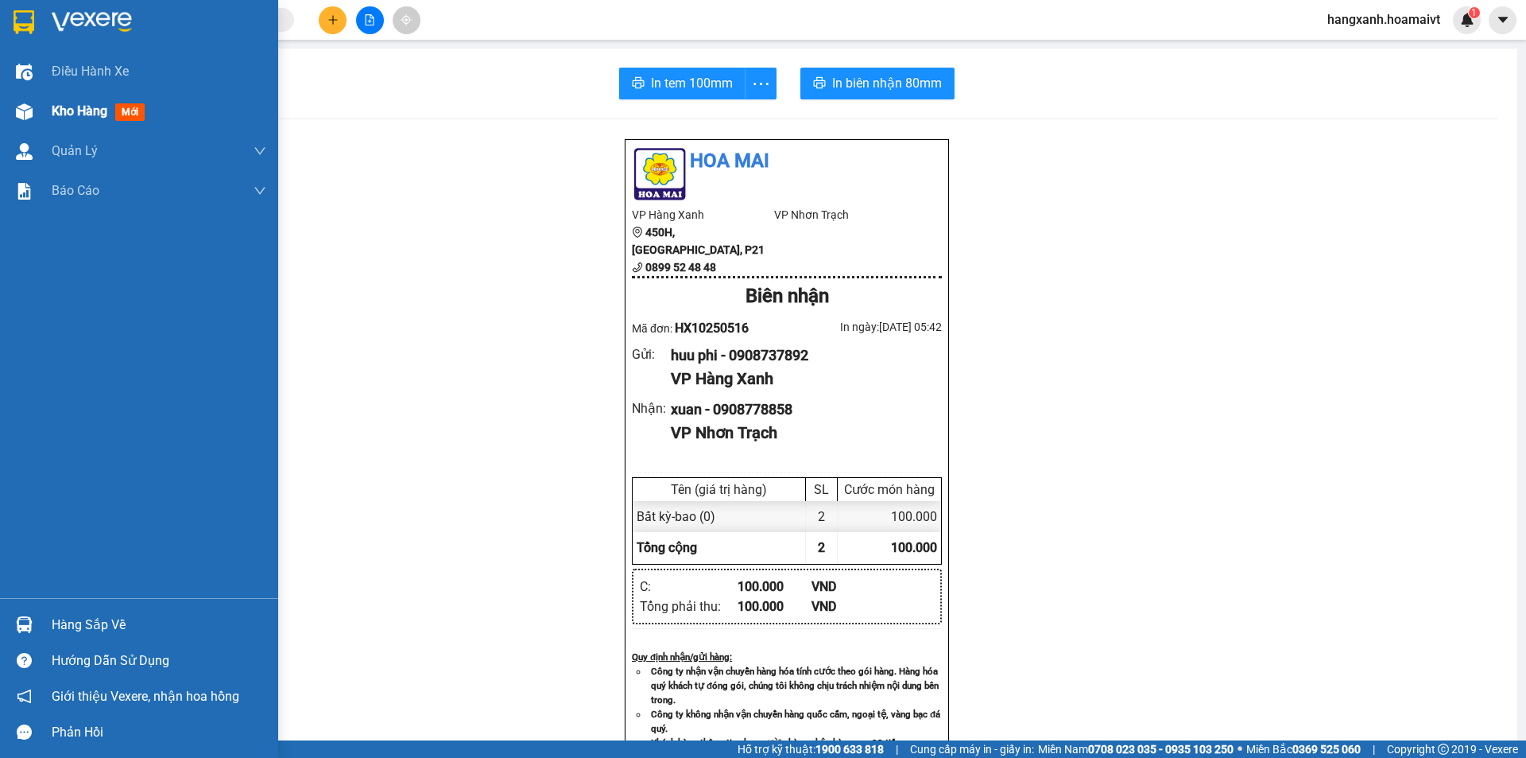
click at [122, 111] on span "mới" at bounding box center [129, 111] width 29 height 17
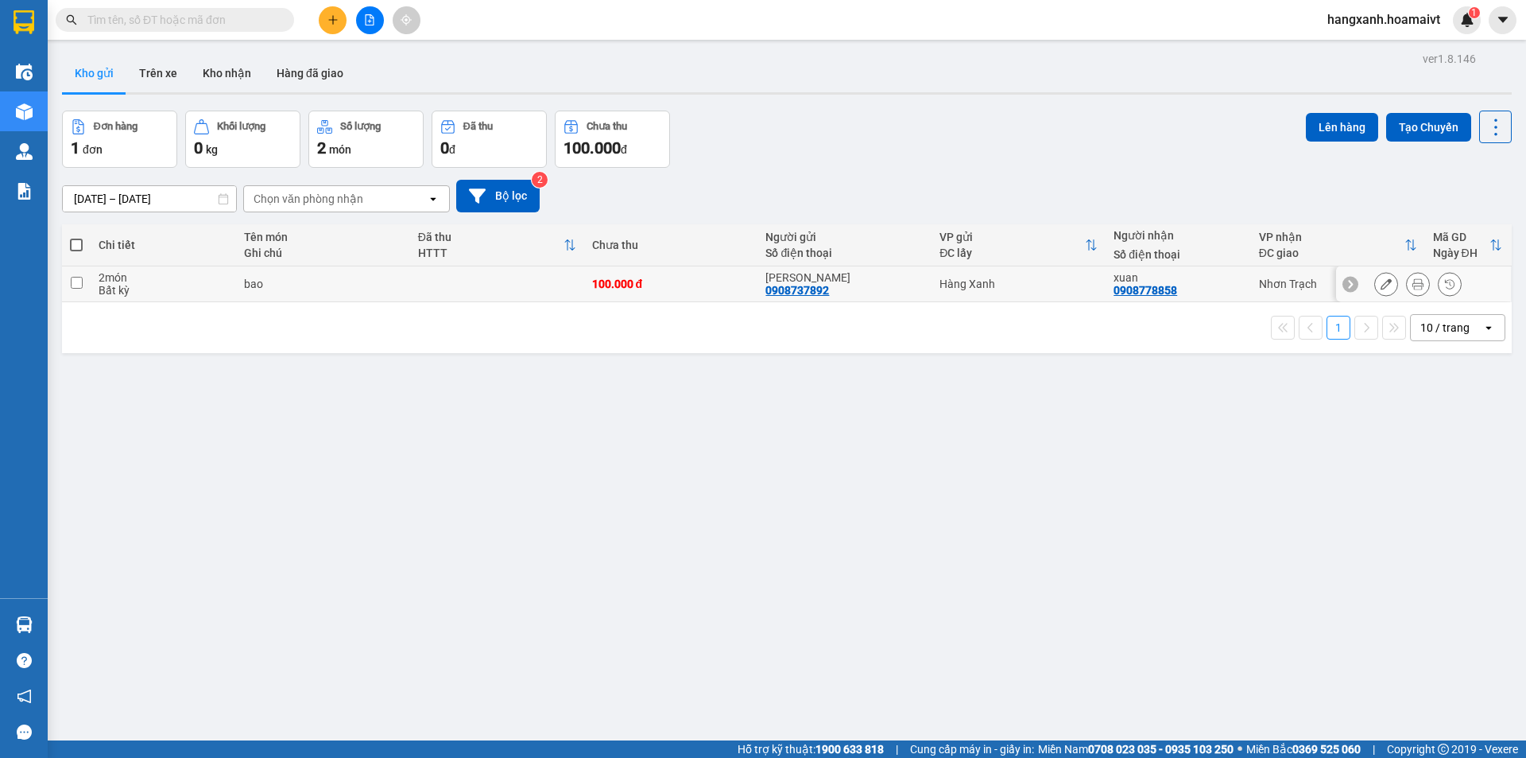
drag, startPoint x: 724, startPoint y: 285, endPoint x: 778, endPoint y: 275, distance: 55.0
click at [736, 281] on div "100.000 đ" at bounding box center [671, 283] width 158 height 13
checkbox input "true"
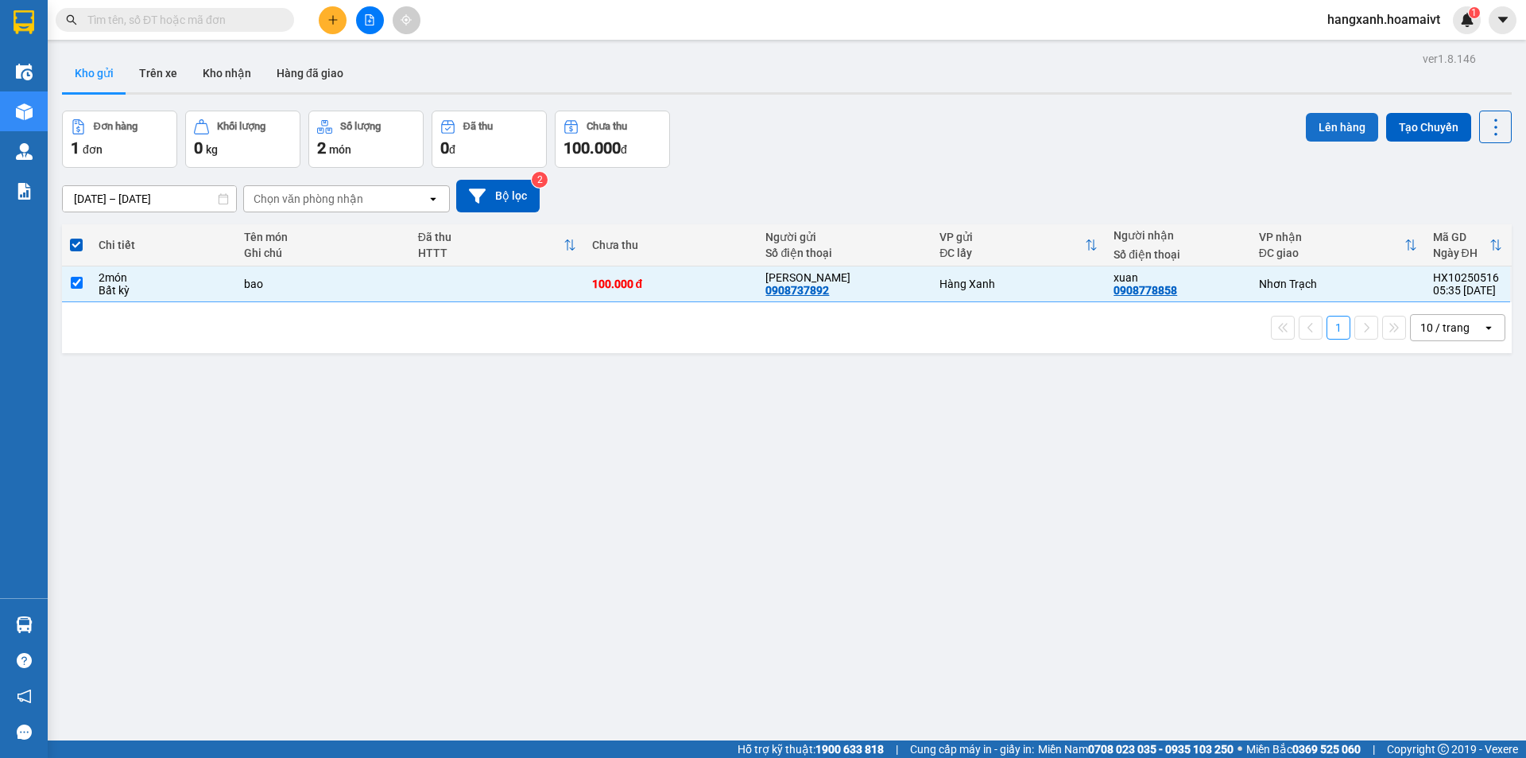
click at [1334, 129] on button "Lên hàng" at bounding box center [1342, 127] width 72 height 29
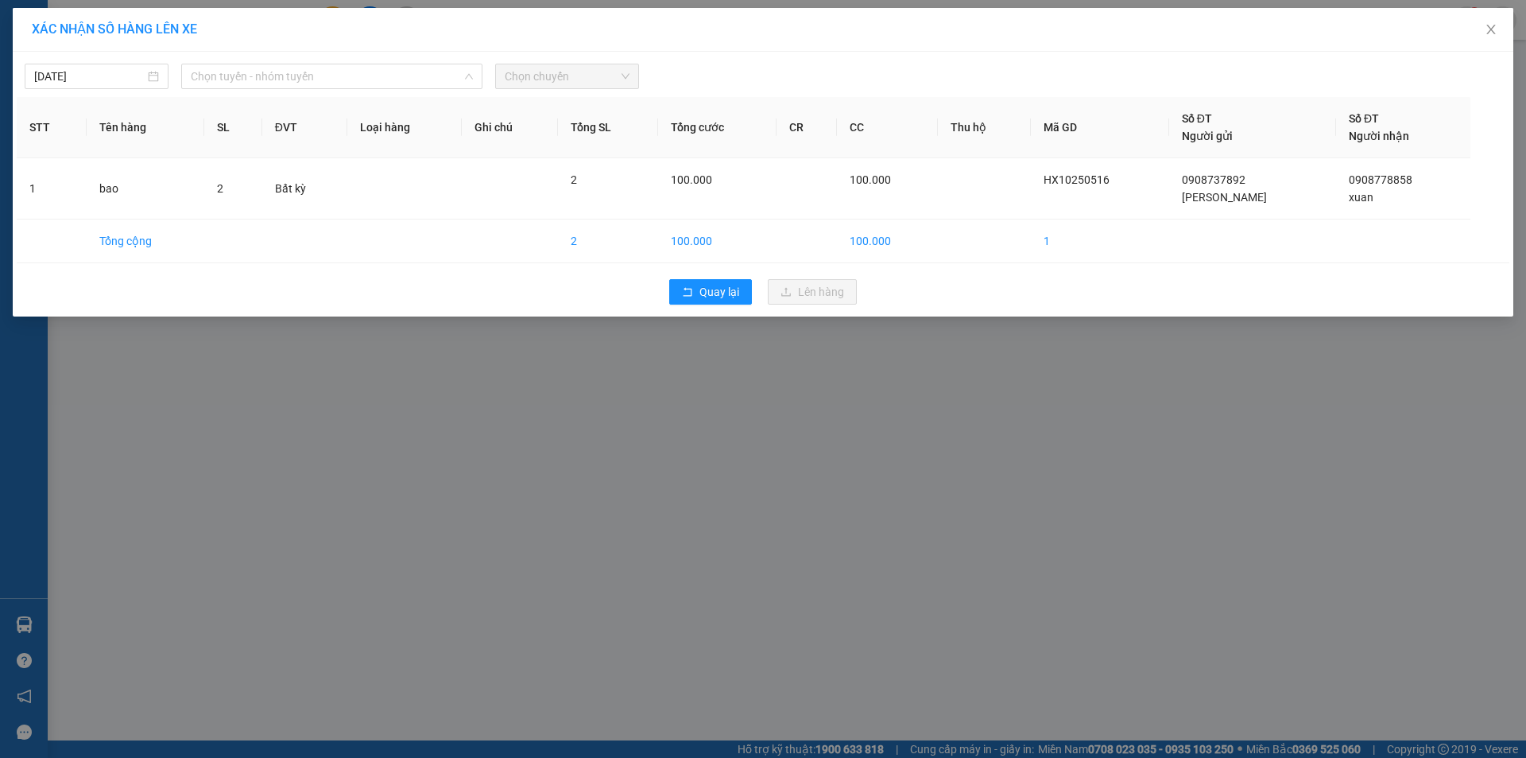
drag, startPoint x: 288, startPoint y: 74, endPoint x: 194, endPoint y: 61, distance: 94.7
click at [267, 72] on span "Chọn tuyến - nhóm tuyến" at bounding box center [332, 76] width 282 height 24
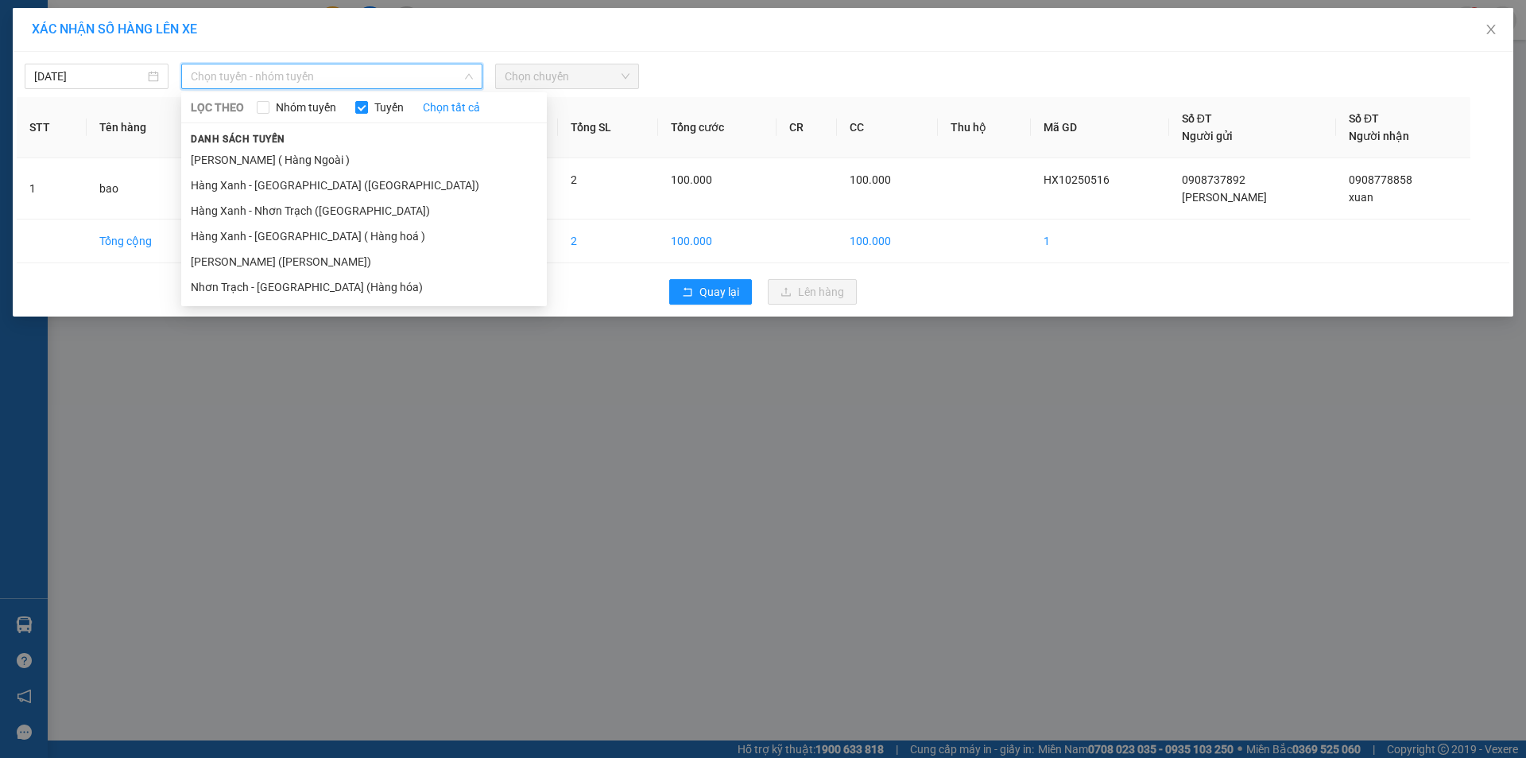
click at [79, 73] on body "Kết quả tìm kiếm ( 0 ) Bộ lọc No Data hangxanh.hoamaivt 1 Điều hành xe Kho hàng…" at bounding box center [763, 379] width 1526 height 758
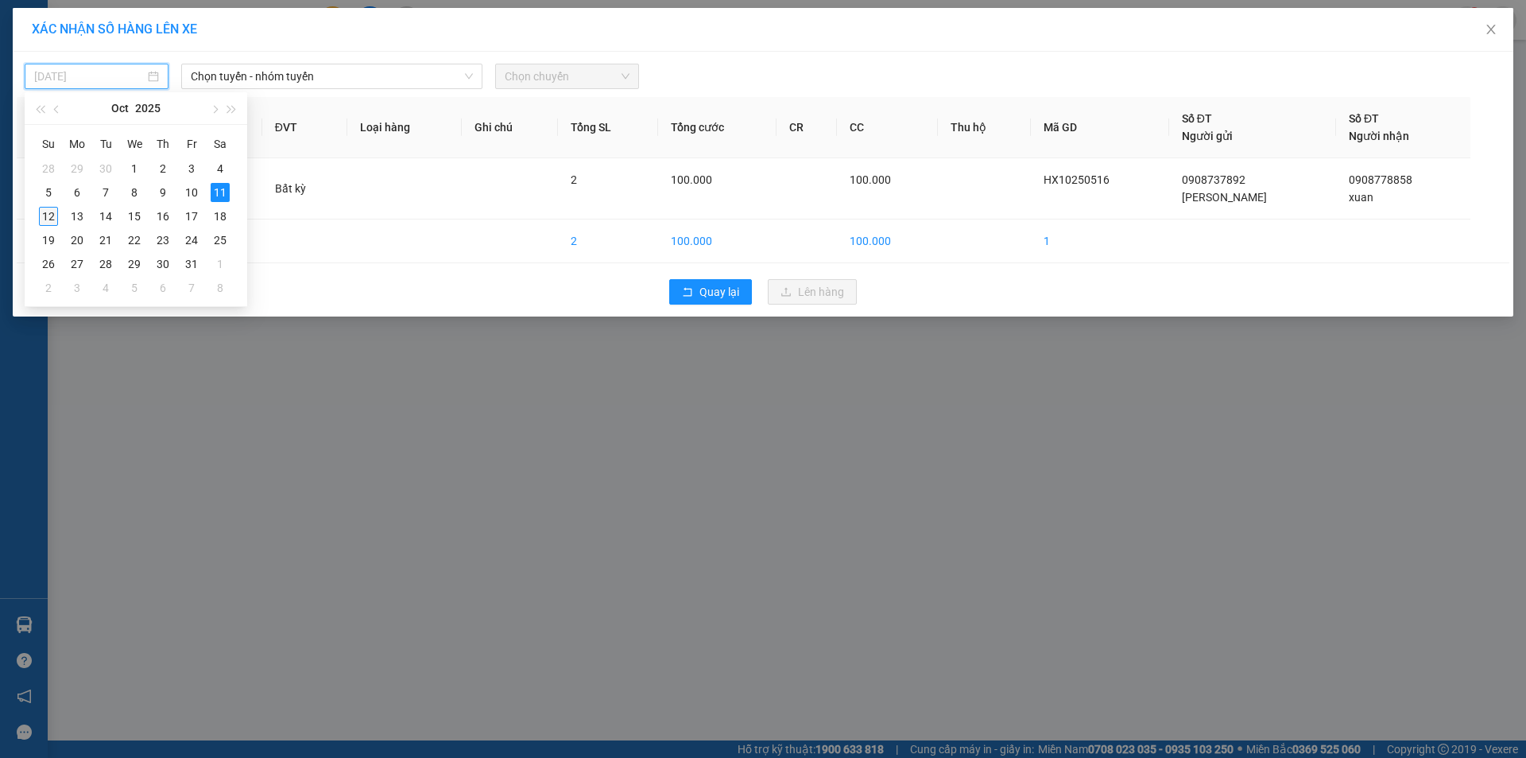
click at [55, 214] on div "12" at bounding box center [48, 216] width 19 height 19
type input "[DATE]"
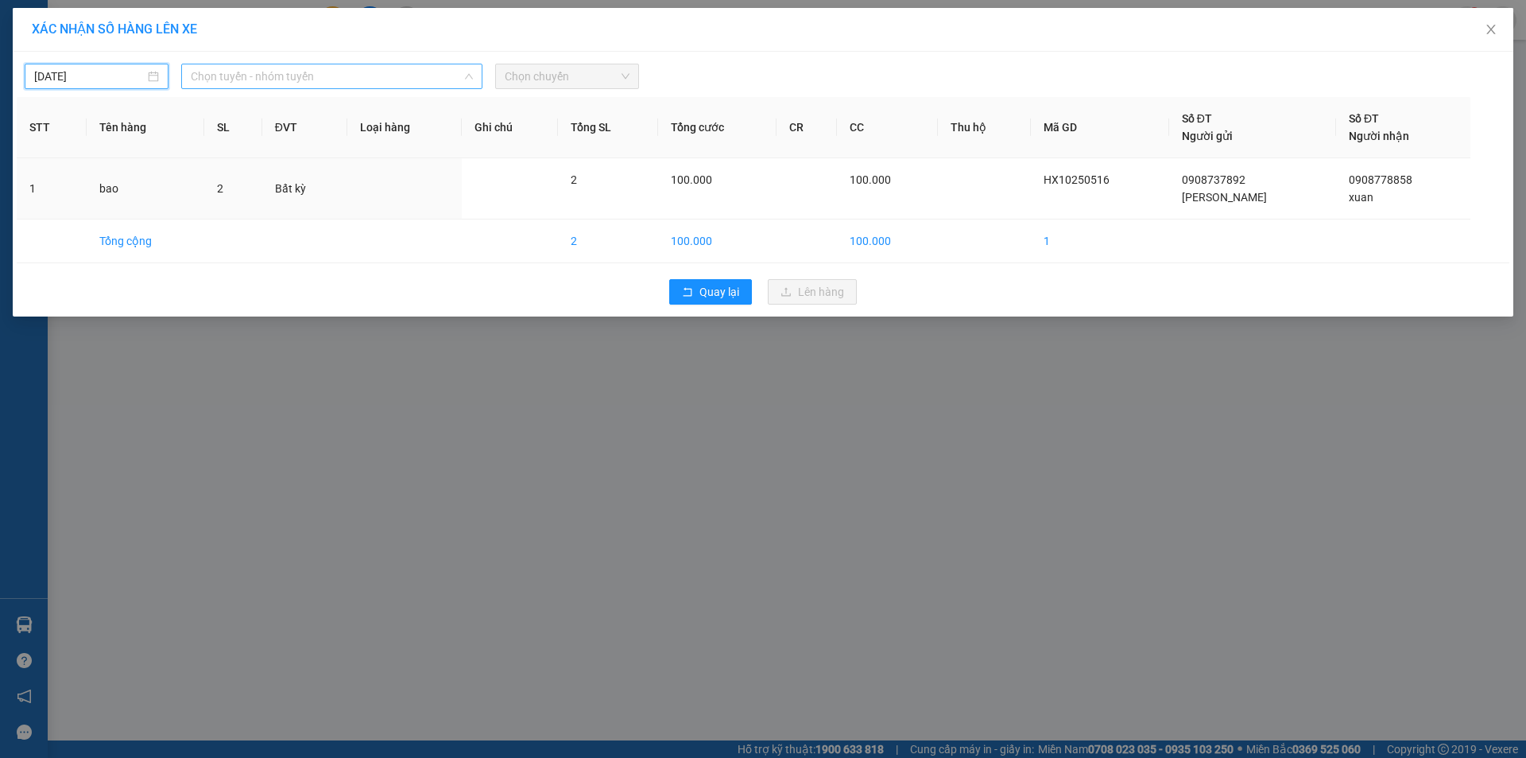
click at [336, 78] on span "Chọn tuyến - nhóm tuyến" at bounding box center [332, 76] width 282 height 24
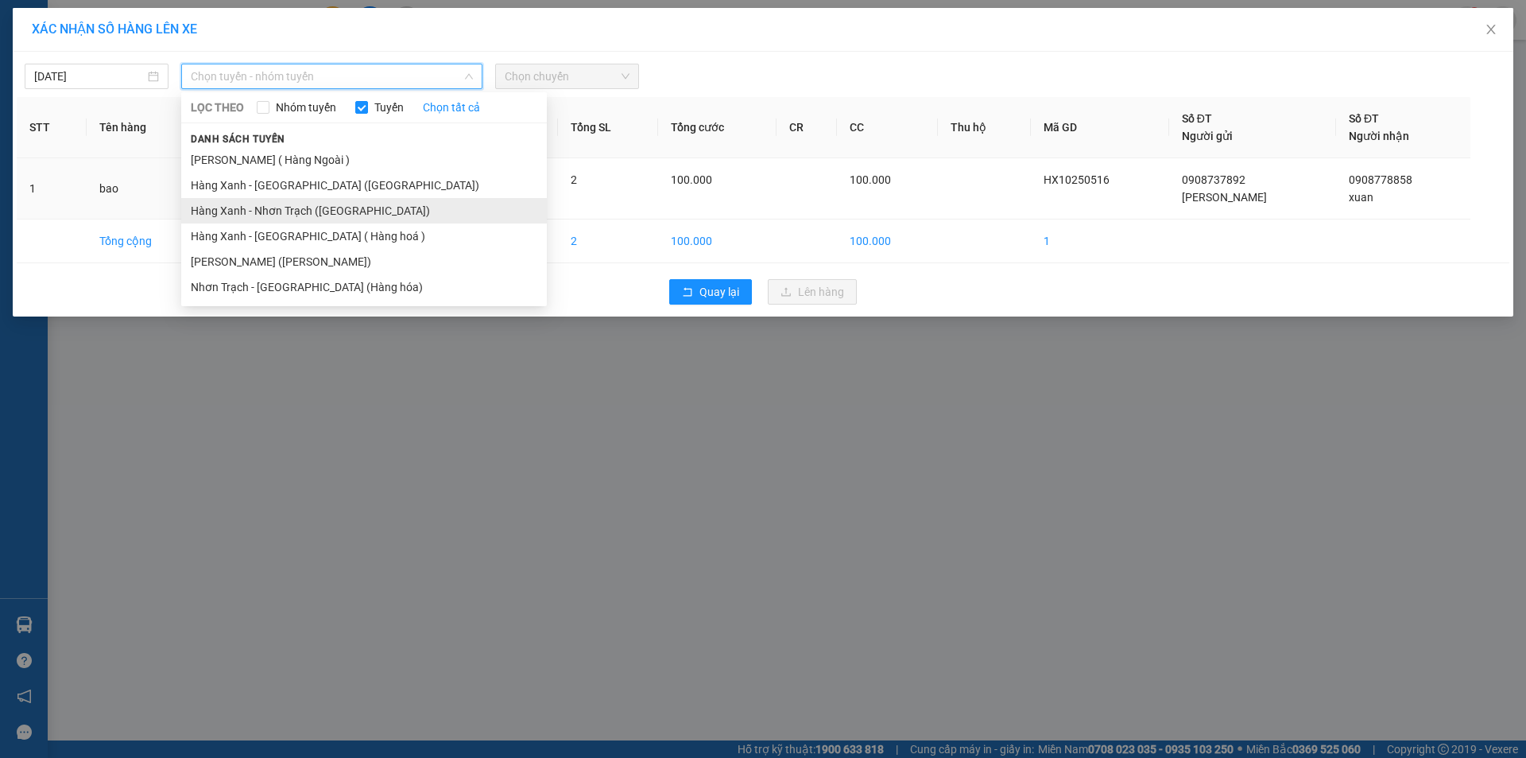
click at [312, 216] on li "Hàng Xanh - Nhơn Trạch ([GEOGRAPHIC_DATA])" at bounding box center [364, 210] width 366 height 25
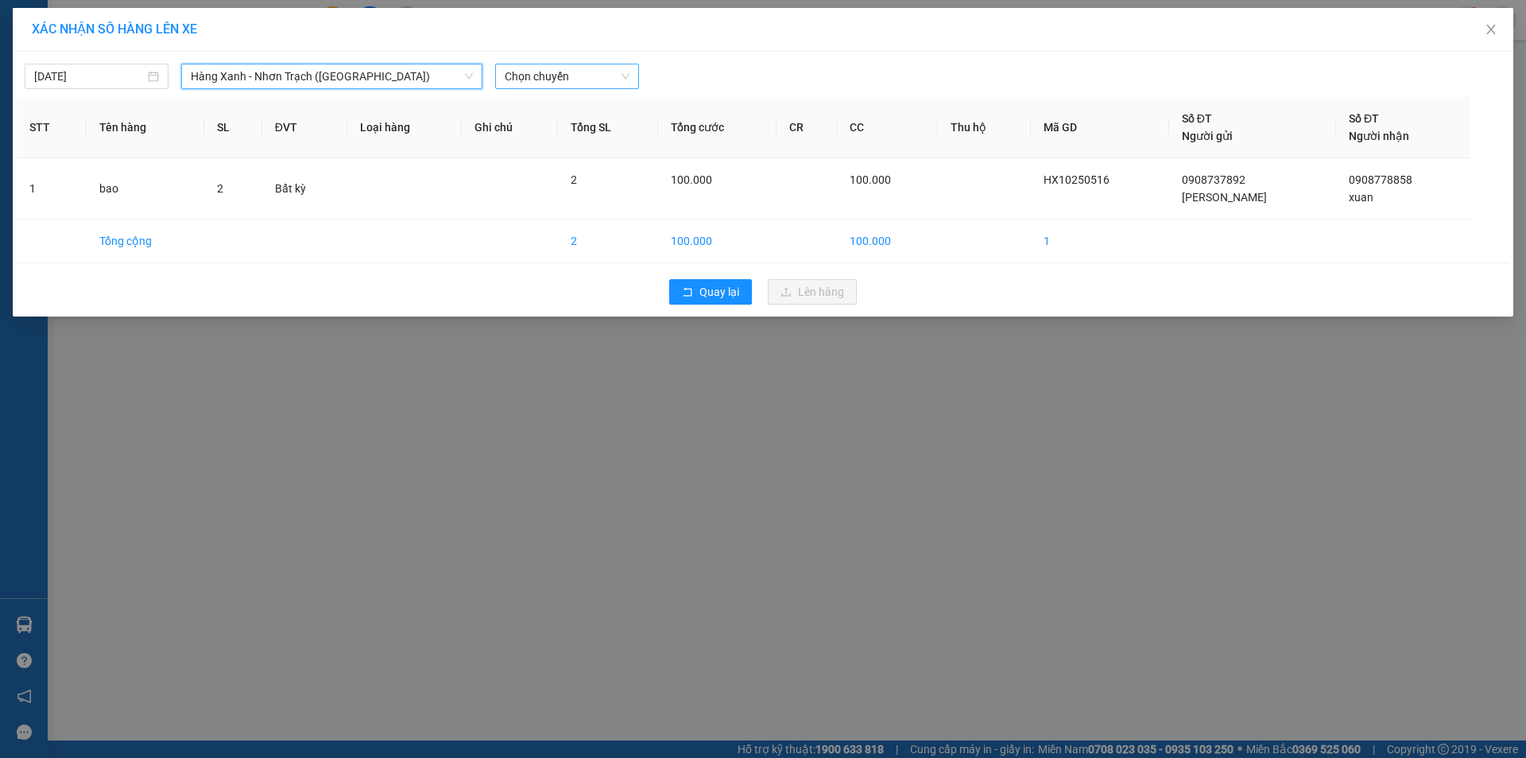
click at [556, 76] on span "Chọn chuyến" at bounding box center [567, 76] width 125 height 24
type input "0540"
click at [615, 137] on div "Thêm chuyến " 05:40 "" at bounding box center [579, 134] width 169 height 27
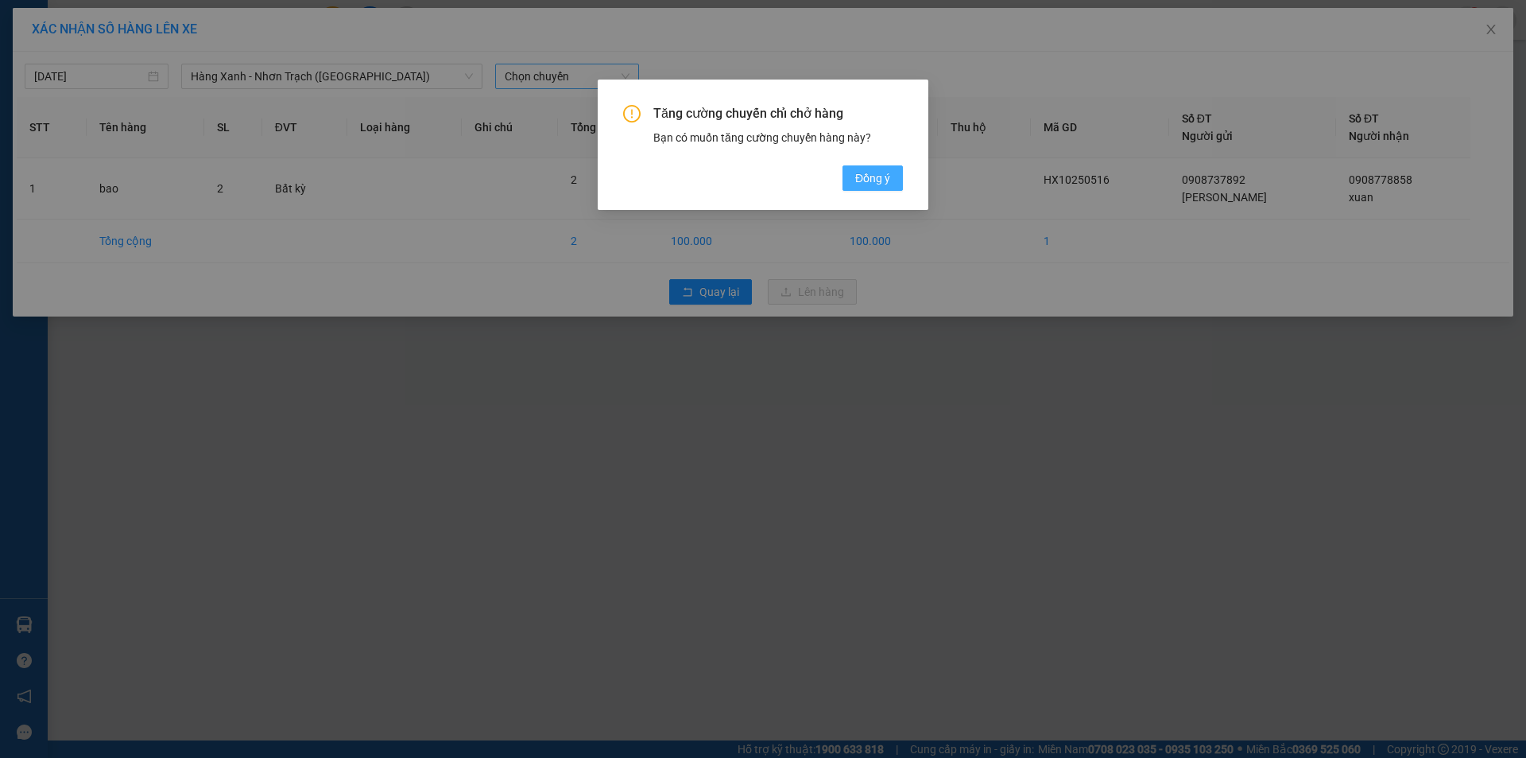
click at [854, 181] on button "Đồng ý" at bounding box center [873, 177] width 60 height 25
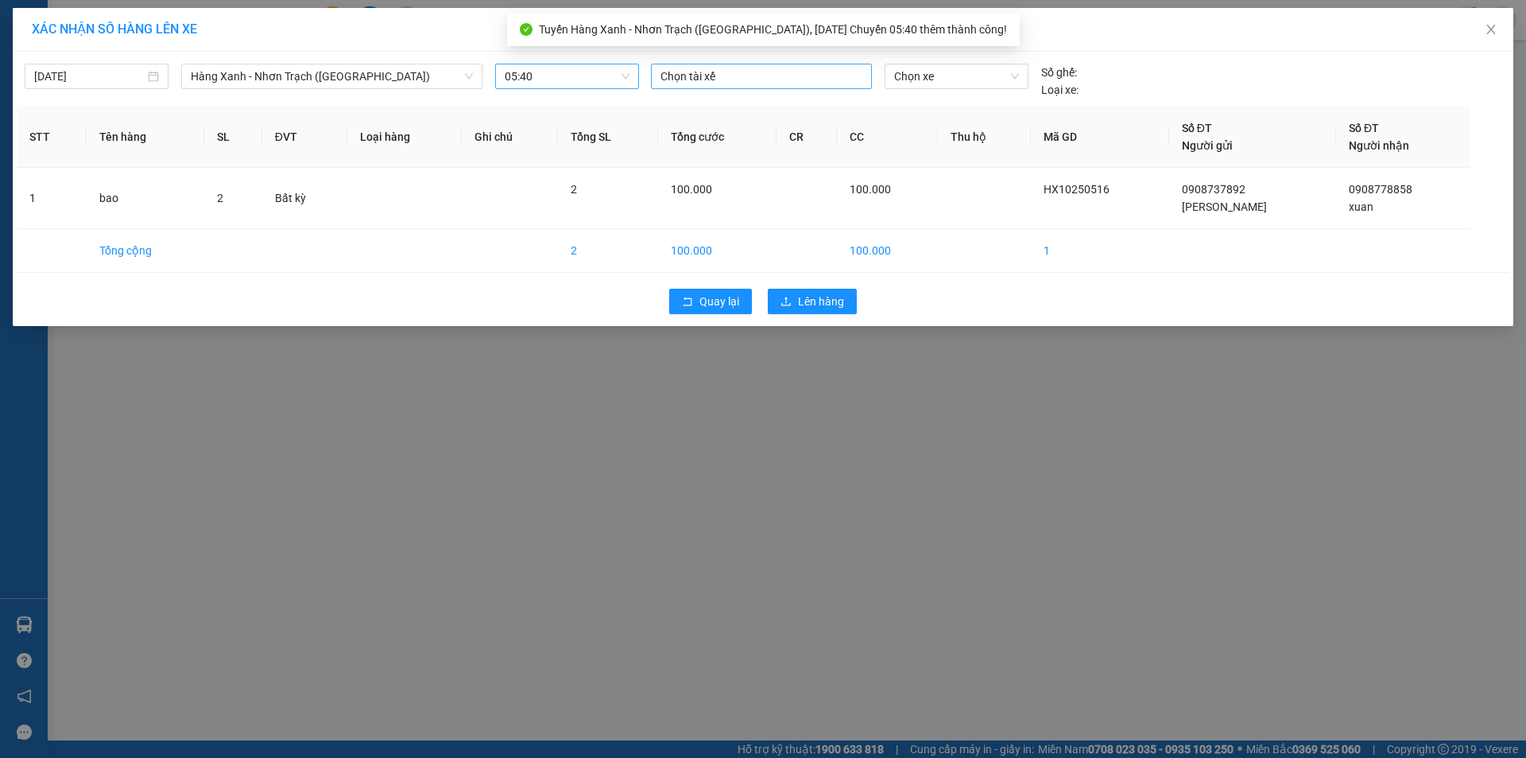
click at [700, 82] on div at bounding box center [761, 76] width 213 height 19
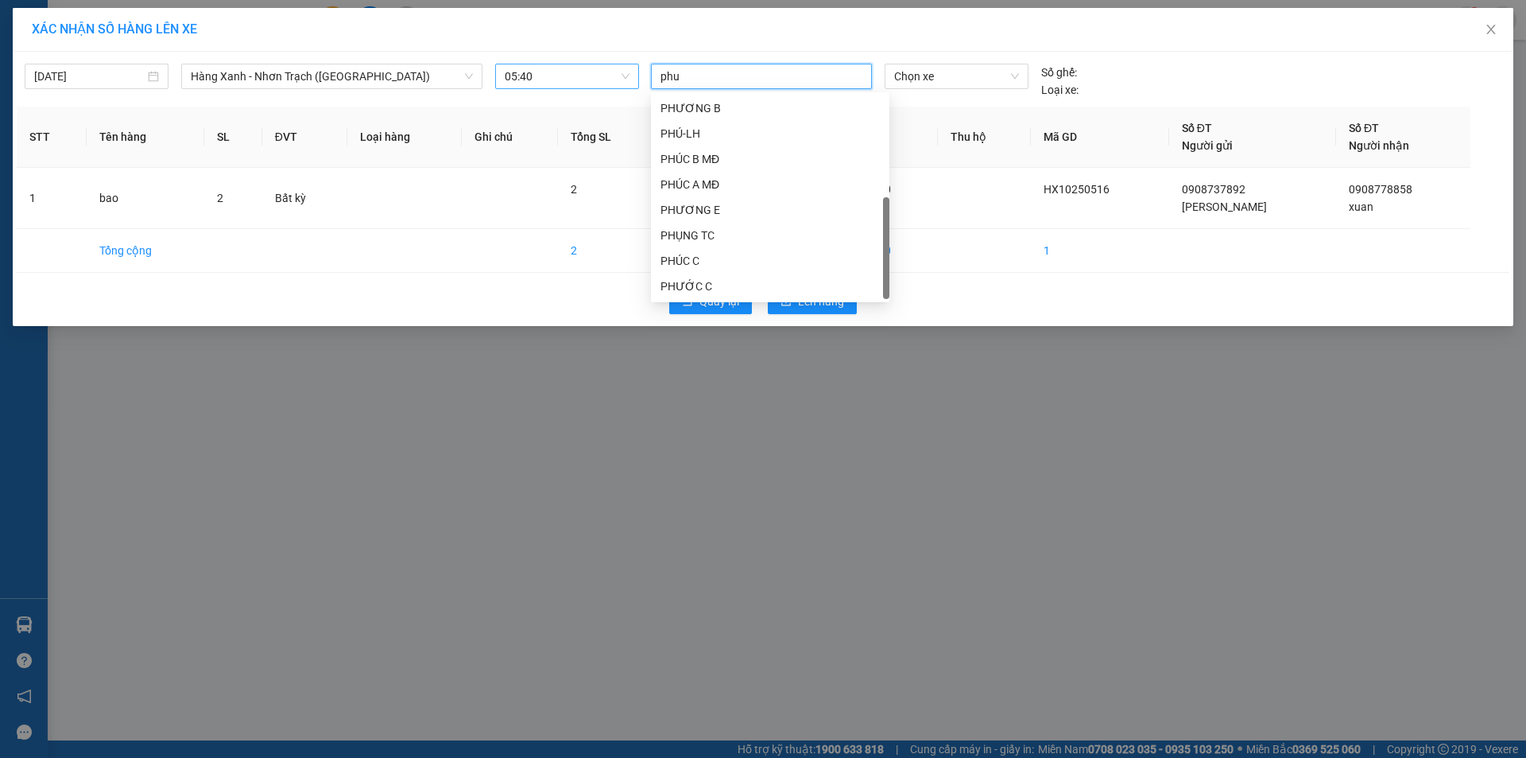
scroll to position [172, 0]
type input "phuc"
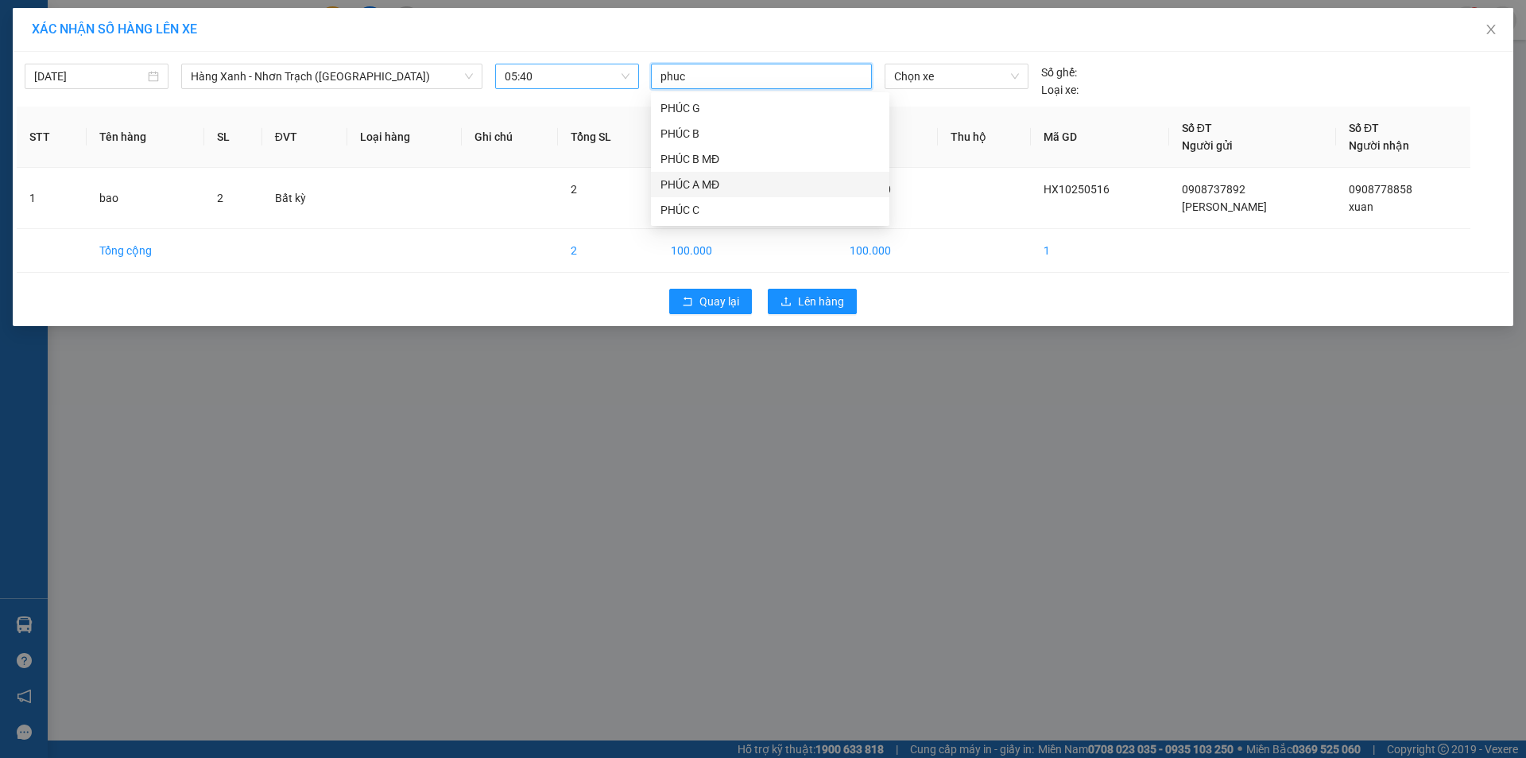
click at [716, 184] on div "PHÚC A MĐ" at bounding box center [770, 184] width 219 height 17
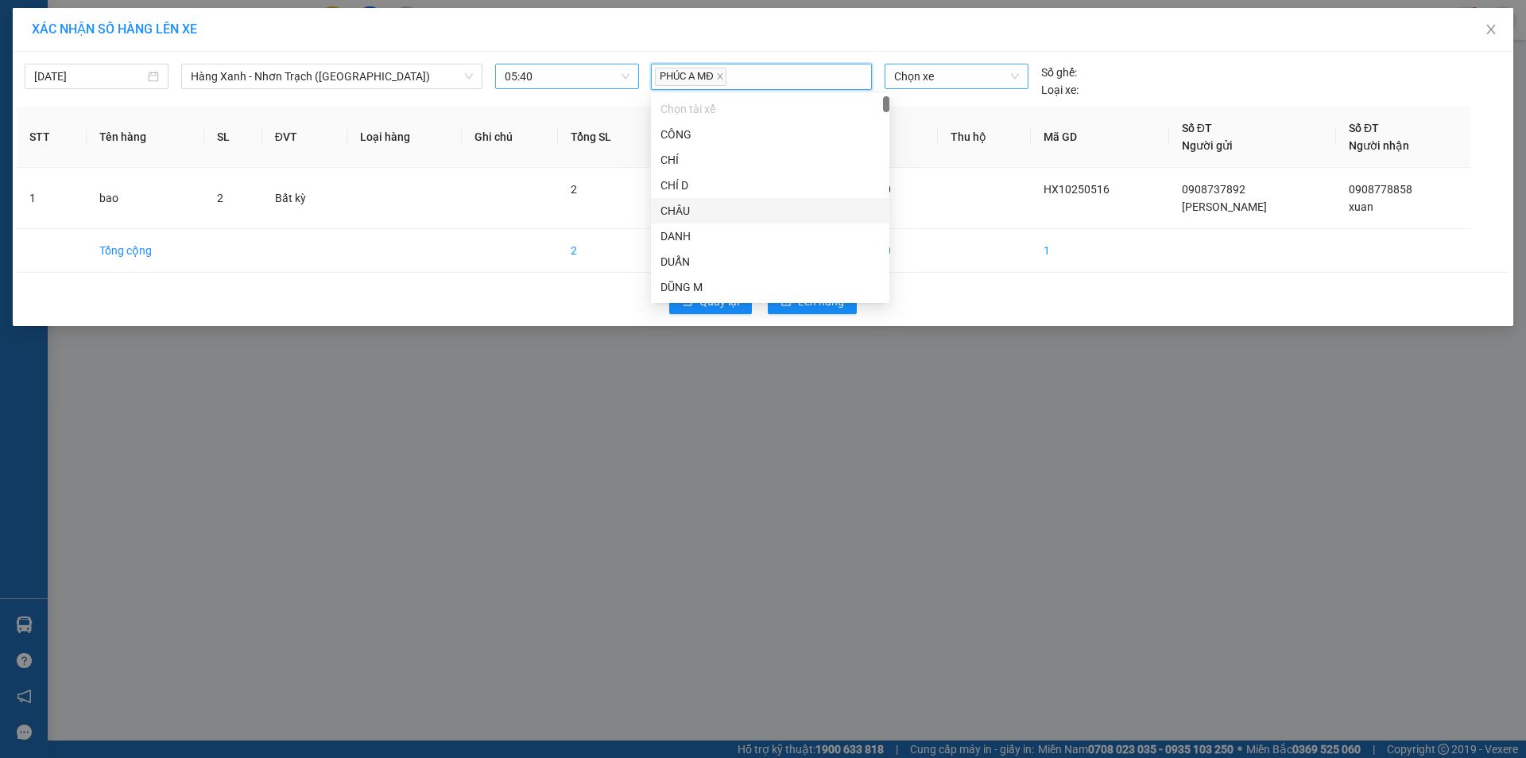
click at [965, 78] on span "Chọn xe" at bounding box center [956, 76] width 124 height 24
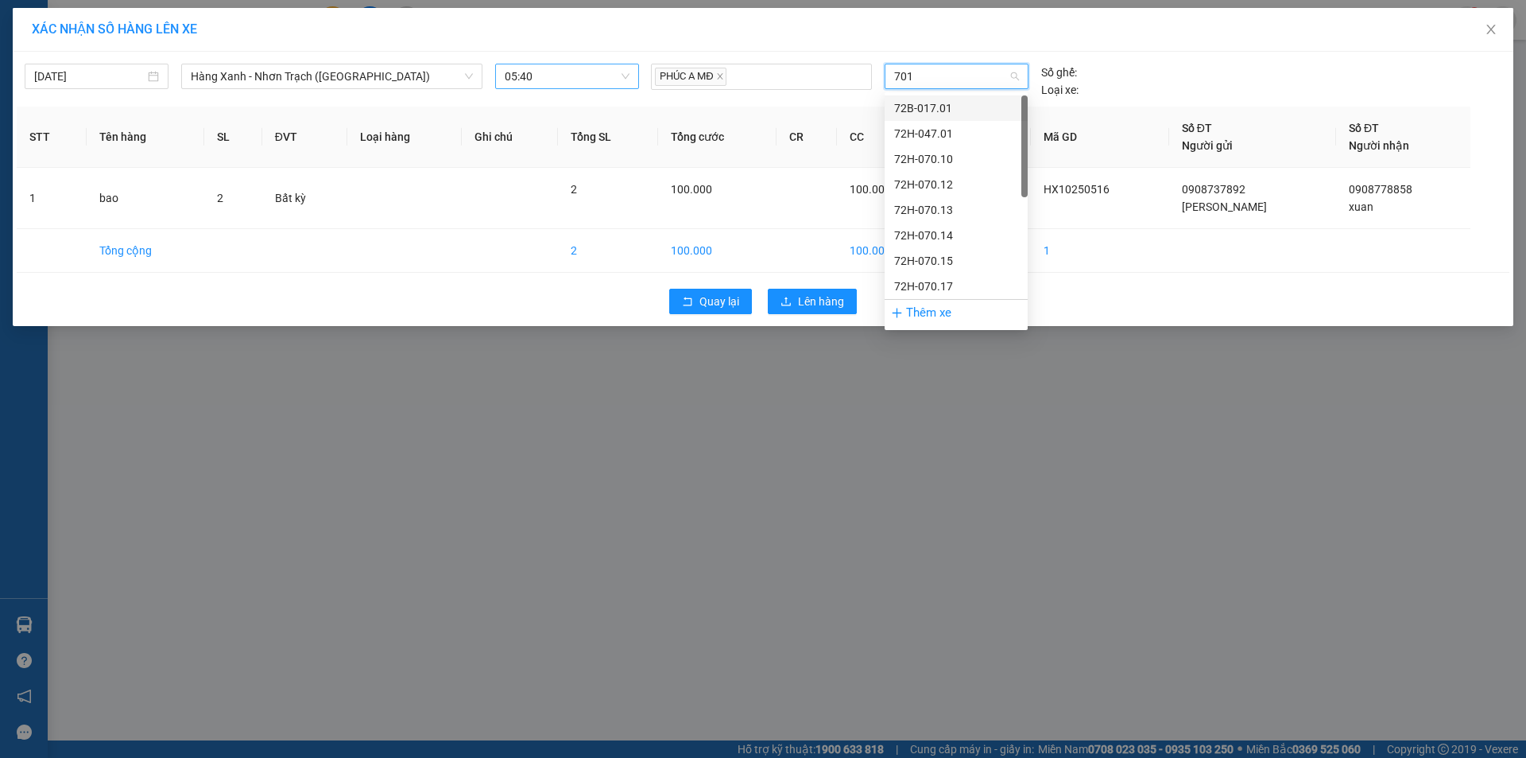
type input "7017"
click at [922, 107] on div "72H-070.17" at bounding box center [956, 107] width 124 height 17
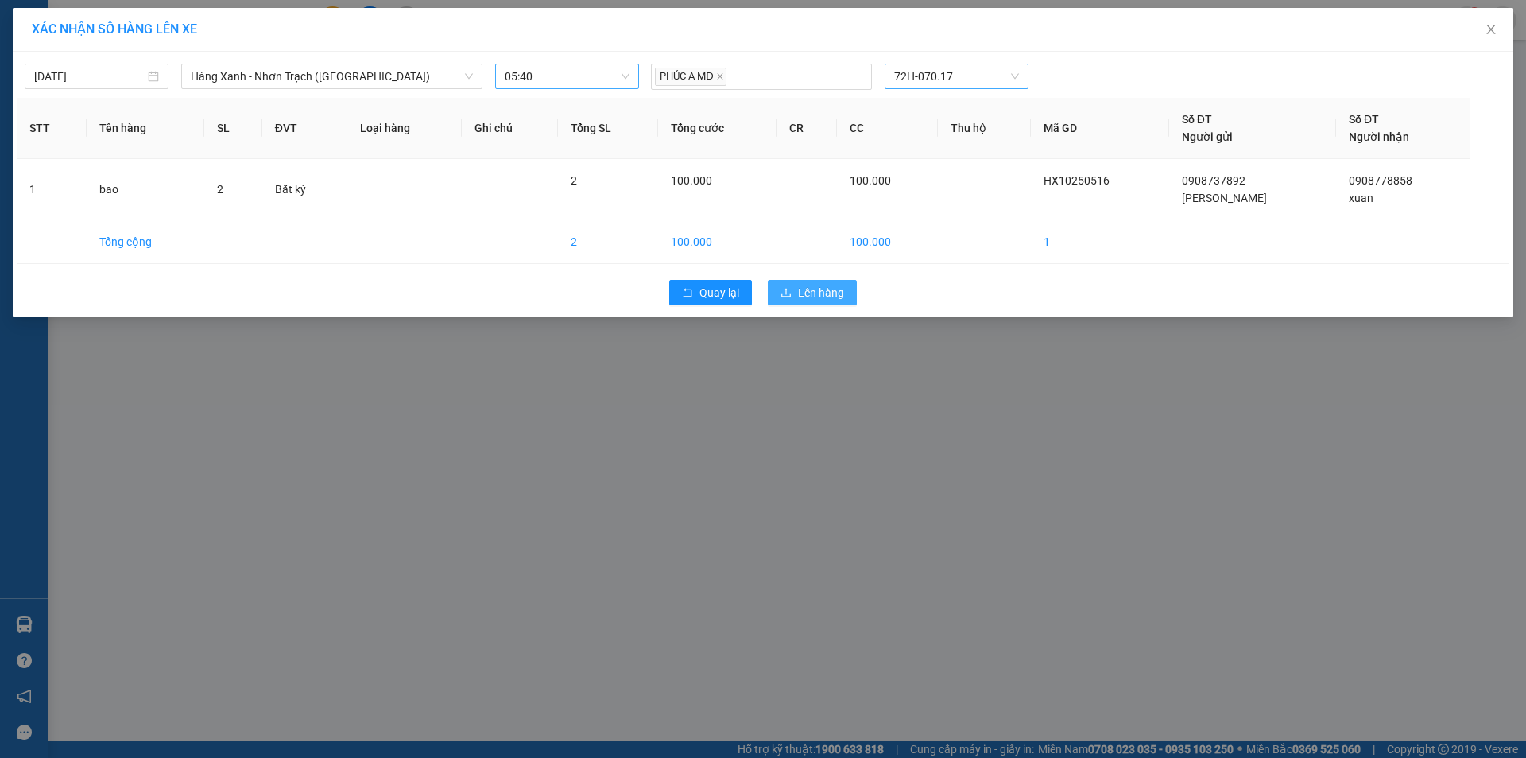
click at [809, 288] on span "Lên hàng" at bounding box center [821, 292] width 46 height 17
